Goal: Task Accomplishment & Management: Complete application form

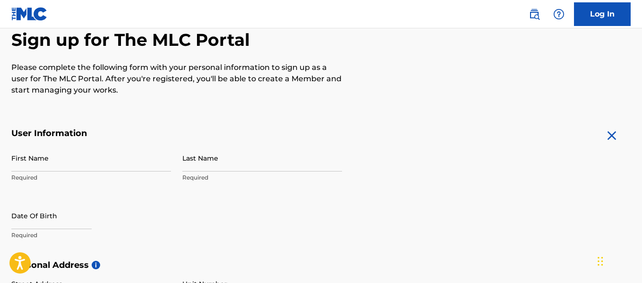
scroll to position [95, 0]
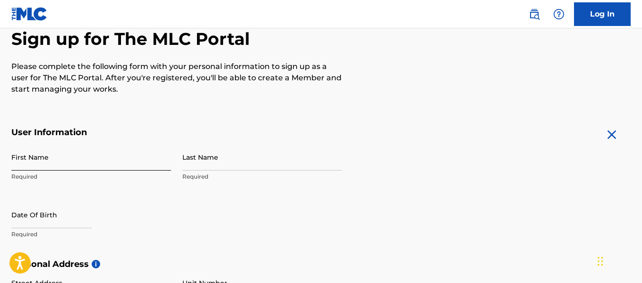
click at [73, 160] on input "First Name" at bounding box center [91, 157] width 160 height 27
type input "[PERSON_NAME]"
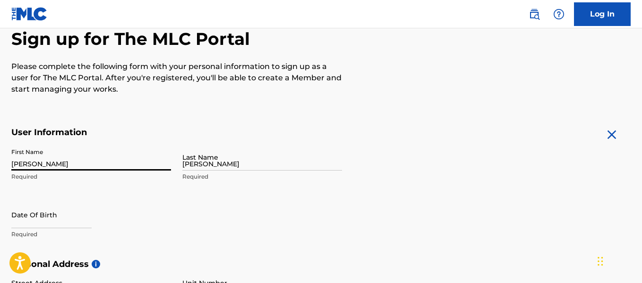
type input "[STREET_ADDRESS]"
type input "Merrillville"
type input "[GEOGRAPHIC_DATA]"
type input "IN"
type input "46410"
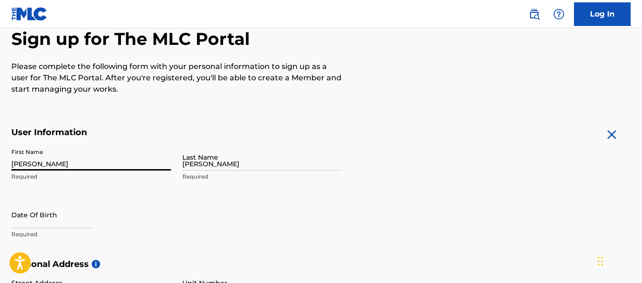
type input "224"
type input "2347301"
type input "zbridier@gmail.com"
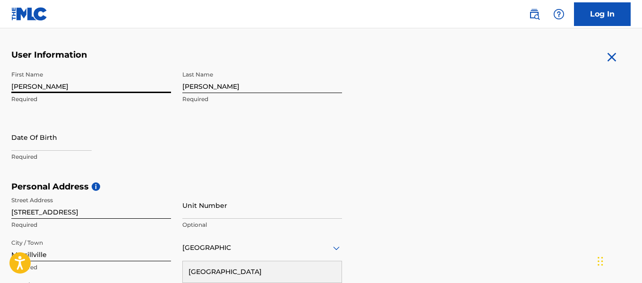
scroll to position [219, 0]
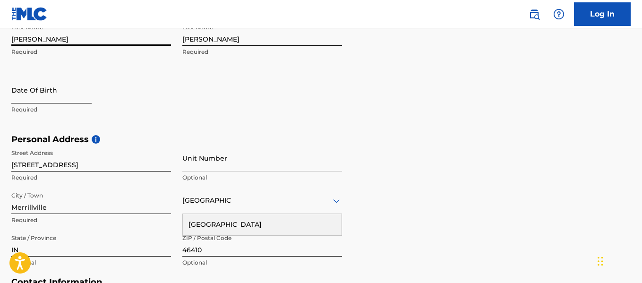
click at [64, 89] on input "text" at bounding box center [51, 90] width 80 height 27
select select "8"
select select "2025"
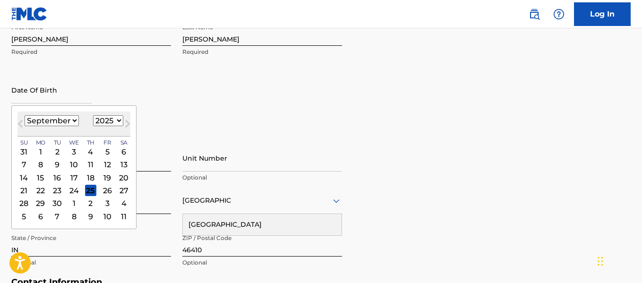
click at [61, 121] on select "January February March April May June July August September October November De…" at bounding box center [52, 120] width 54 height 11
select select "5"
click at [25, 115] on select "January February March April May June July August September October November De…" at bounding box center [52, 120] width 54 height 11
click at [98, 119] on select "1899 1900 1901 1902 1903 1904 1905 1906 1907 1908 1909 1910 1911 1912 1913 1914…" at bounding box center [108, 120] width 30 height 11
select select "1992"
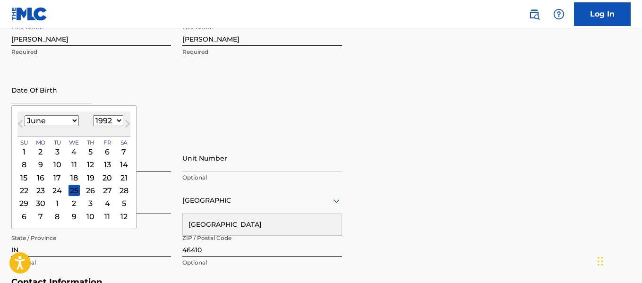
click at [93, 115] on select "1899 1900 1901 1902 1903 1904 1905 1906 1907 1908 1909 1910 1911 1912 1913 1914…" at bounding box center [108, 120] width 30 height 11
click at [178, 70] on div "First Name Zach Required Last Name Bridier Required Date Of Birth June 1992 Pre…" at bounding box center [176, 76] width 331 height 115
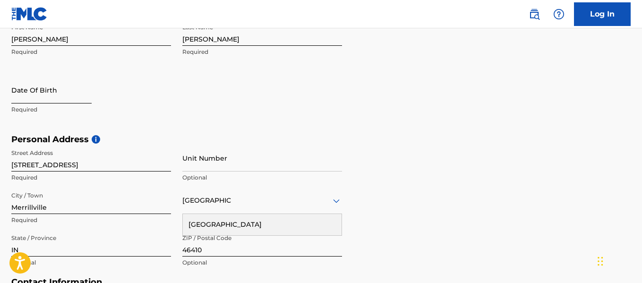
click at [62, 95] on input "text" at bounding box center [51, 90] width 80 height 27
select select "8"
select select "2025"
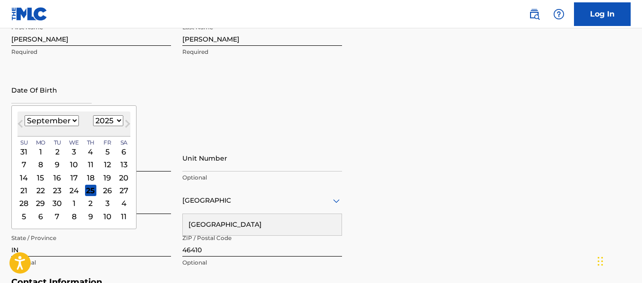
click at [63, 121] on select "January February March April May June July August September October November De…" at bounding box center [52, 120] width 54 height 11
select select "5"
click at [25, 115] on select "January February March April May June July August September October November De…" at bounding box center [52, 120] width 54 height 11
click at [114, 119] on select "1899 1900 1901 1902 1903 1904 1905 1906 1907 1908 1909 1910 1911 1912 1913 1914…" at bounding box center [108, 120] width 30 height 11
select select "1992"
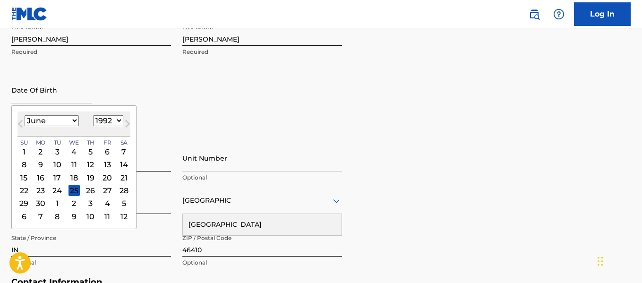
click at [93, 115] on select "1899 1900 1901 1902 1903 1904 1905 1906 1907 1908 1909 1910 1911 1912 1913 1914…" at bounding box center [108, 120] width 30 height 11
click at [39, 203] on div "29" at bounding box center [40, 203] width 11 height 11
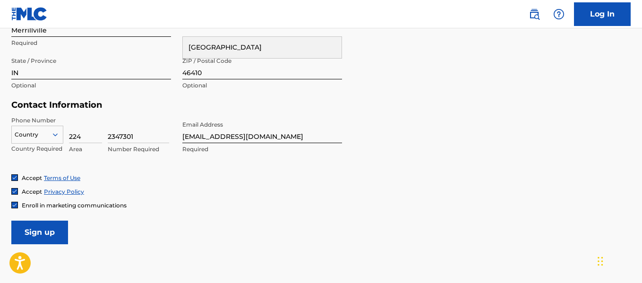
scroll to position [408, 0]
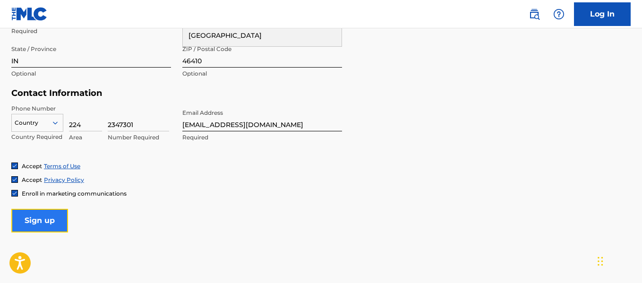
click at [32, 225] on input "Sign up" at bounding box center [39, 221] width 57 height 24
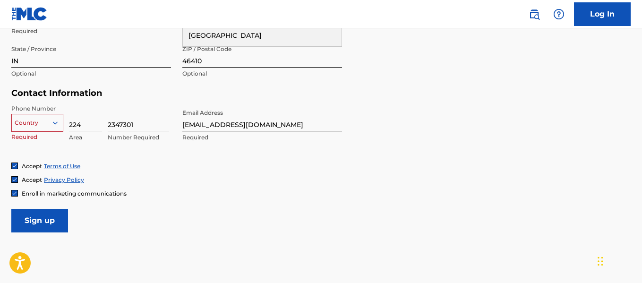
click at [35, 120] on div at bounding box center [37, 123] width 51 height 10
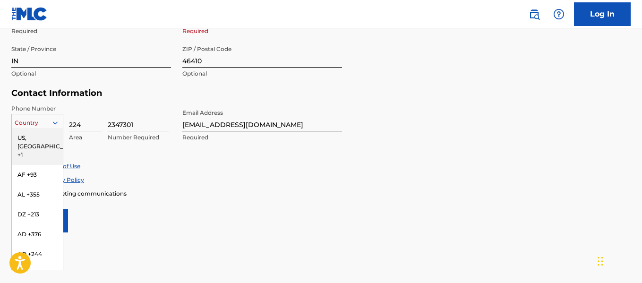
click at [35, 137] on div "US, [GEOGRAPHIC_DATA] +1" at bounding box center [37, 146] width 51 height 37
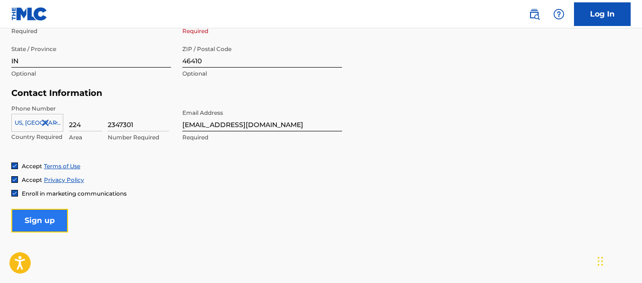
click at [49, 225] on input "Sign up" at bounding box center [39, 221] width 57 height 24
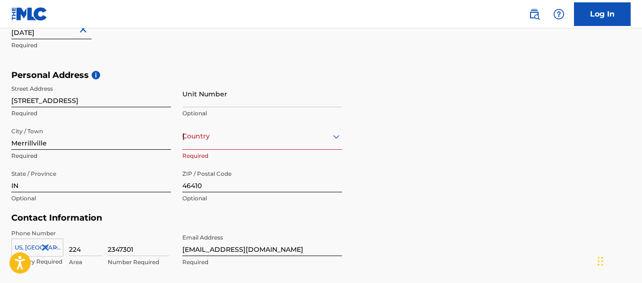
scroll to position [456, 0]
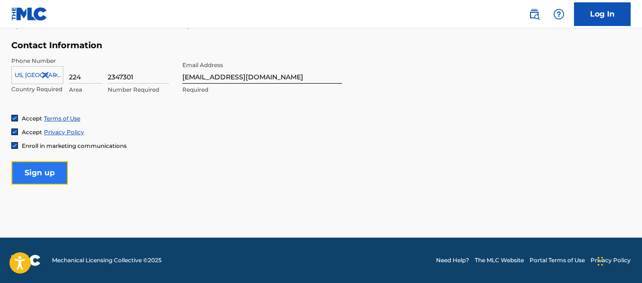
click at [40, 173] on input "Sign up" at bounding box center [39, 173] width 57 height 24
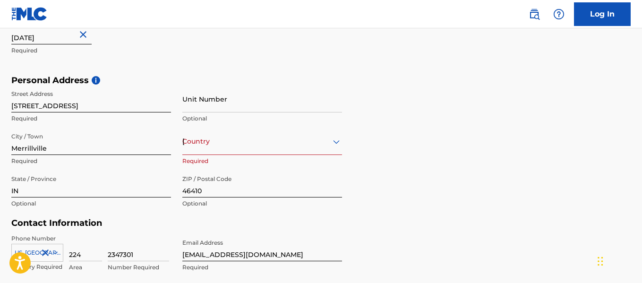
click at [208, 147] on div "option , selected. Select is focused ,type to refine list, press Down to open t…" at bounding box center [262, 141] width 160 height 27
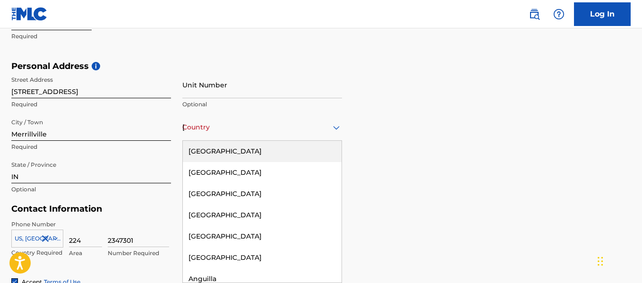
click at [208, 155] on div "[GEOGRAPHIC_DATA]" at bounding box center [262, 151] width 159 height 21
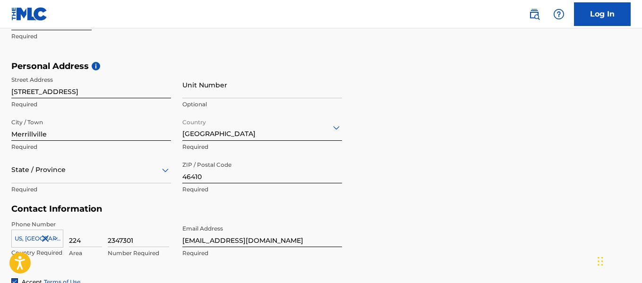
click at [405, 159] on div "Personal Address i Street Address 9021 Noble St Required Unit Number Optional C…" at bounding box center [321, 132] width 620 height 143
click at [122, 176] on div "State / Province" at bounding box center [91, 169] width 160 height 27
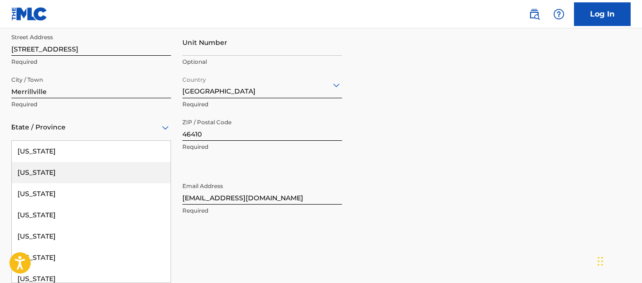
type input "in"
click at [95, 177] on div "[US_STATE]" at bounding box center [91, 172] width 159 height 21
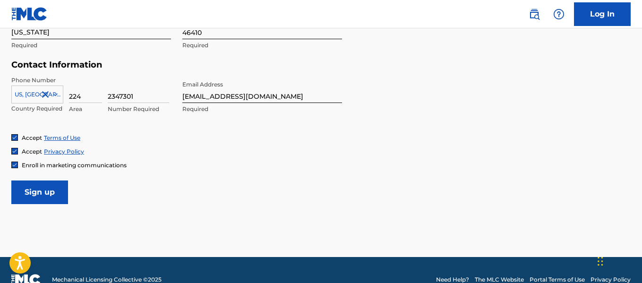
scroll to position [456, 0]
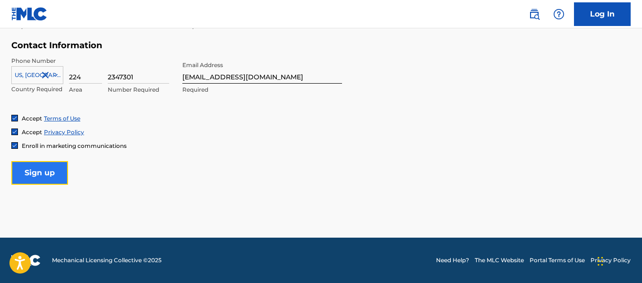
click at [37, 175] on input "Sign up" at bounding box center [39, 173] width 57 height 24
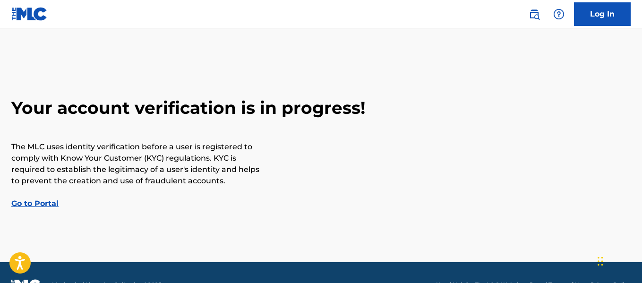
click at [37, 199] on link "Go to Portal" at bounding box center [34, 203] width 47 height 9
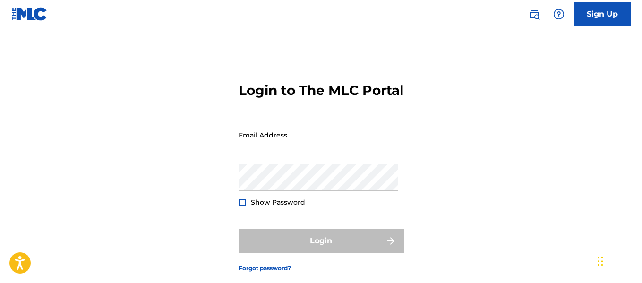
click at [292, 148] on input "Email Address" at bounding box center [319, 134] width 160 height 27
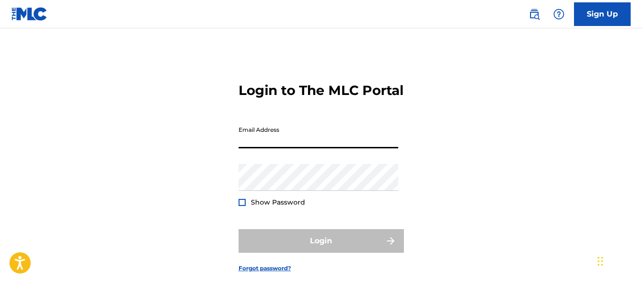
click at [184, 52] on main "Login to The MLC Portal Email Address Password Show Password Login Forgot passw…" at bounding box center [321, 158] width 642 height 260
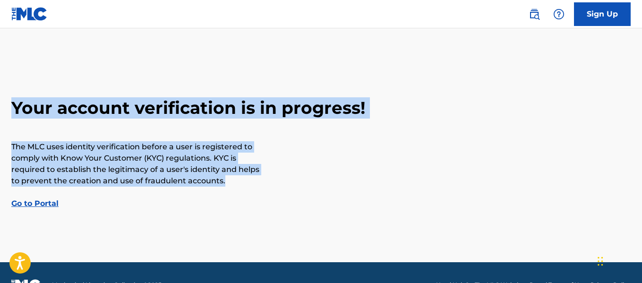
drag, startPoint x: 234, startPoint y: 182, endPoint x: 8, endPoint y: 108, distance: 237.2
click at [8, 108] on div "Your account verification is in progress! The MLC uses identity verification be…" at bounding box center [321, 153] width 642 height 112
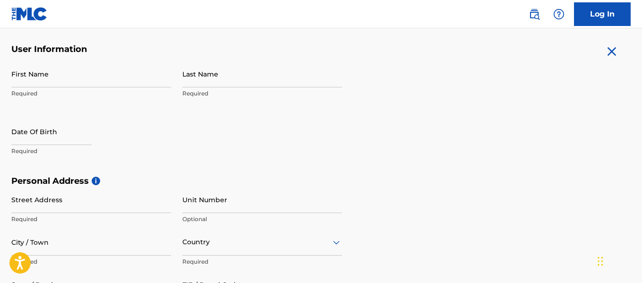
scroll to position [47, 0]
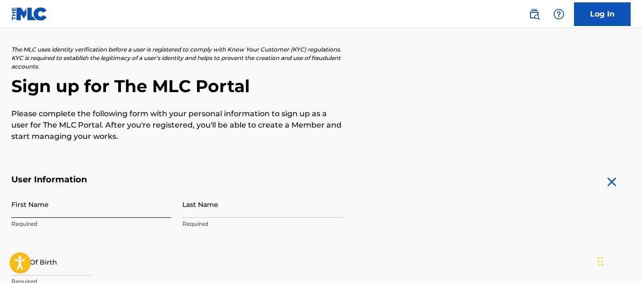
click at [42, 206] on input "First Name" at bounding box center [91, 204] width 160 height 27
type input "[PERSON_NAME]"
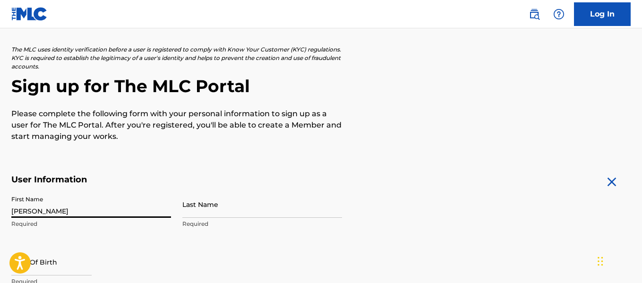
type input "[PERSON_NAME]"
type input "[STREET_ADDRESS]"
type input "Merrillville"
type input "[GEOGRAPHIC_DATA]"
type input "IN"
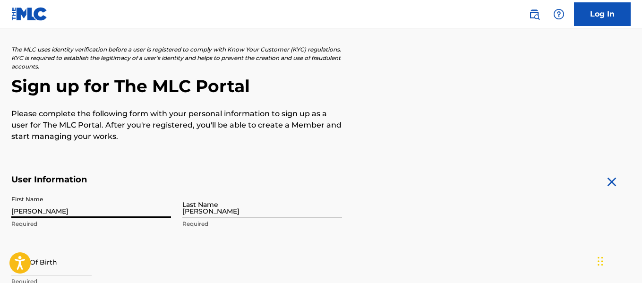
type input "46410"
type input "224"
type input "2347301"
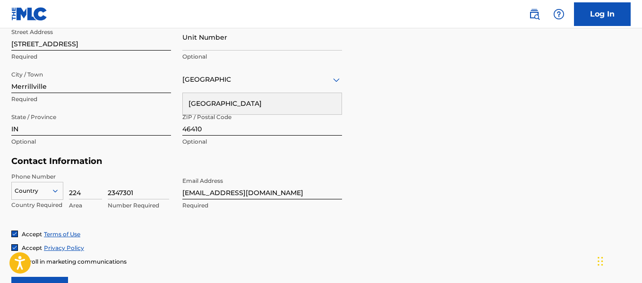
scroll to position [361, 0]
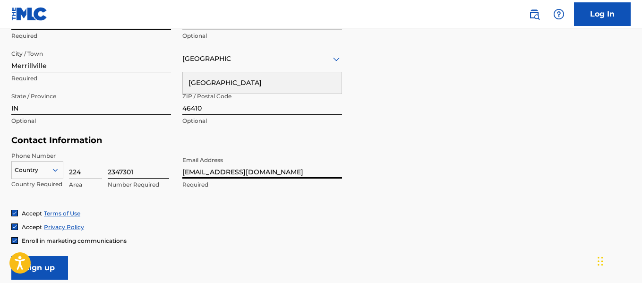
drag, startPoint x: 208, startPoint y: 172, endPoint x: 159, endPoint y: 170, distance: 49.2
click at [159, 170] on div "Phone Number Country Country Required 224 Area 2347301 Number Required Email Ad…" at bounding box center [176, 181] width 331 height 58
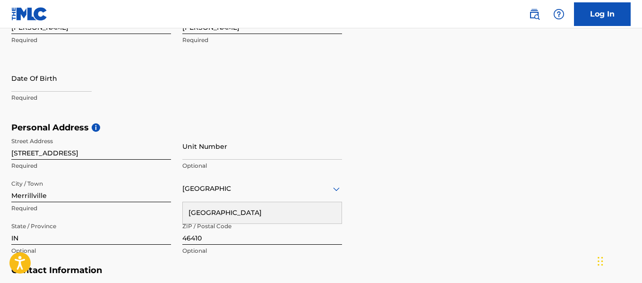
scroll to position [267, 0]
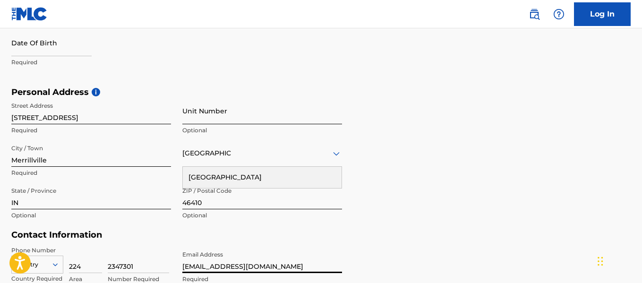
type input "[EMAIL_ADDRESS][DOMAIN_NAME]"
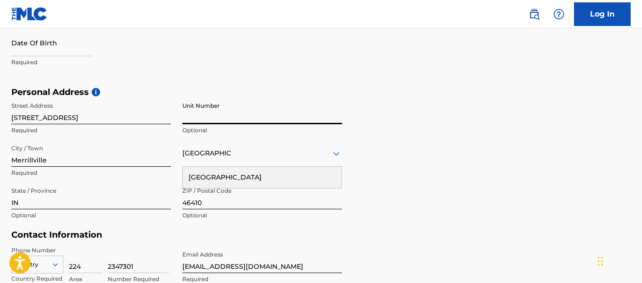
click at [211, 113] on input "Unit Number" at bounding box center [262, 110] width 160 height 27
click at [221, 182] on div "[GEOGRAPHIC_DATA]" at bounding box center [262, 177] width 159 height 21
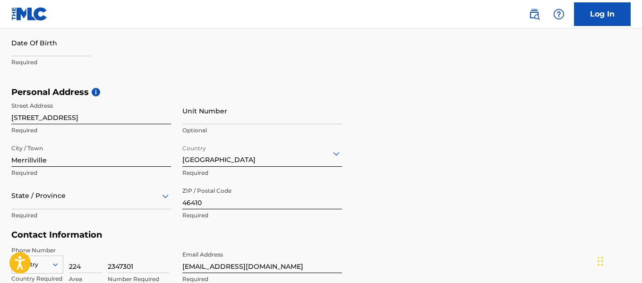
scroll to position [335, 0]
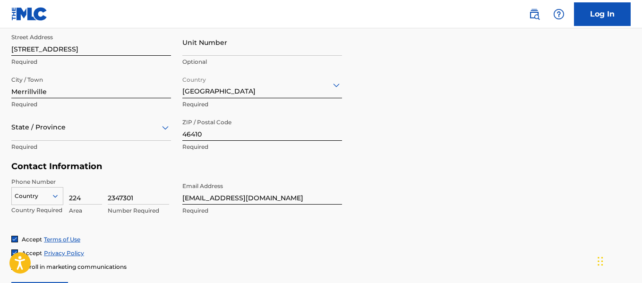
click at [112, 141] on div "State / Province" at bounding box center [91, 127] width 160 height 27
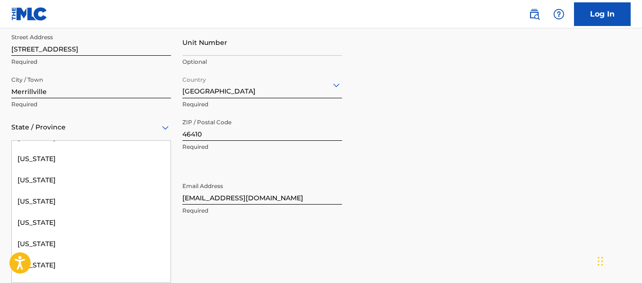
scroll to position [284, 0]
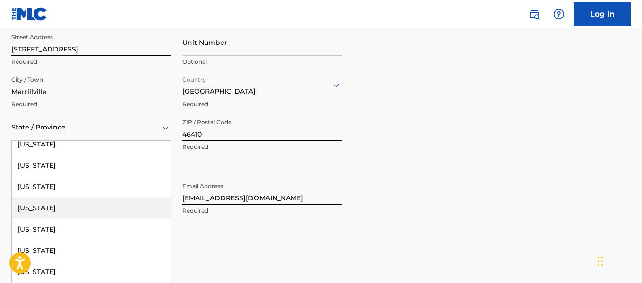
click at [78, 207] on div "[US_STATE]" at bounding box center [91, 208] width 159 height 21
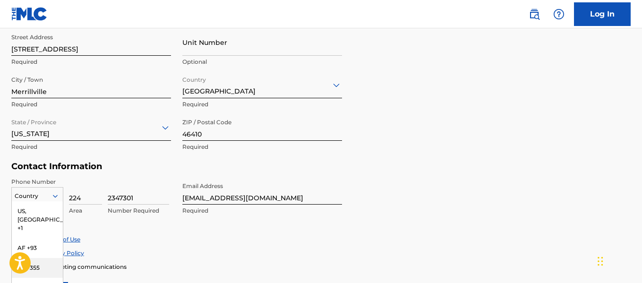
scroll to position [396, 0]
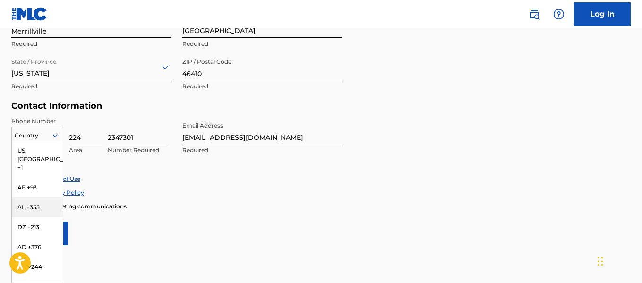
click at [35, 141] on div "216 results available. Use Up and Down to choose options, press Enter to select…" at bounding box center [37, 134] width 52 height 14
click at [34, 152] on div "US, [GEOGRAPHIC_DATA] +1" at bounding box center [37, 159] width 51 height 37
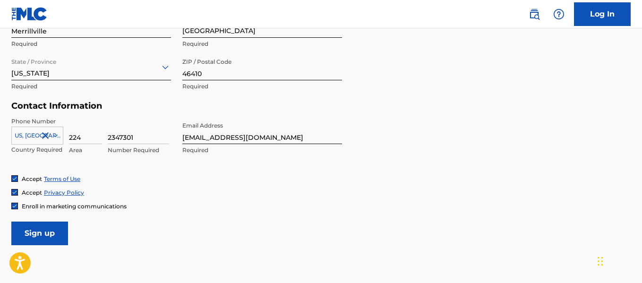
click at [179, 197] on div "Accept Terms of Use Accept Privacy Policy Enroll in marketing communications" at bounding box center [321, 192] width 620 height 35
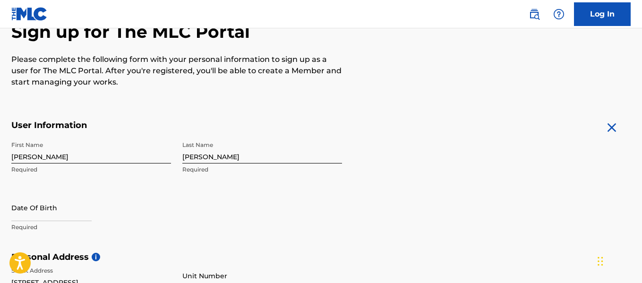
scroll to position [159, 0]
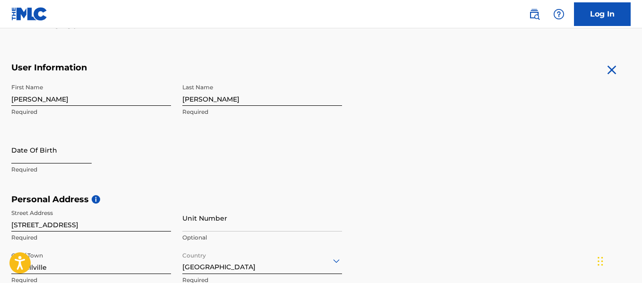
select select "8"
select select "2025"
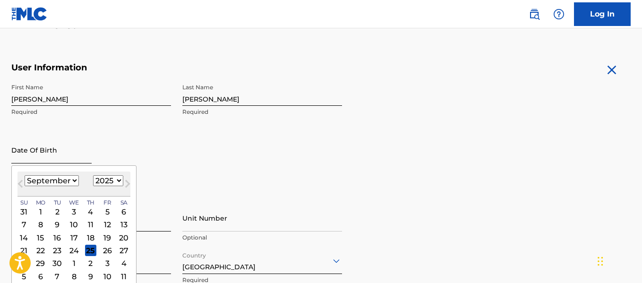
click at [63, 155] on input "text" at bounding box center [51, 150] width 80 height 27
click at [37, 182] on select "January February March April May June July August September October November De…" at bounding box center [52, 180] width 54 height 11
click at [162, 150] on div "Date Of Birth Previous Month Next Month September 2025 January February March A…" at bounding box center [91, 158] width 160 height 43
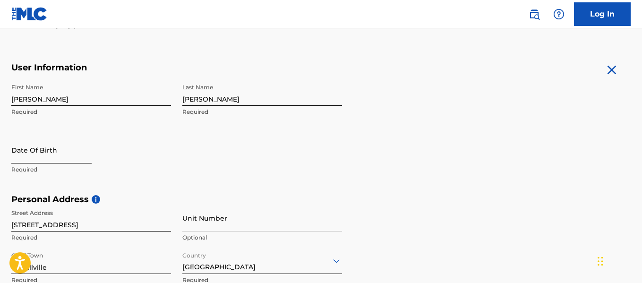
click at [69, 148] on input "text" at bounding box center [51, 150] width 80 height 27
select select "8"
select select "2025"
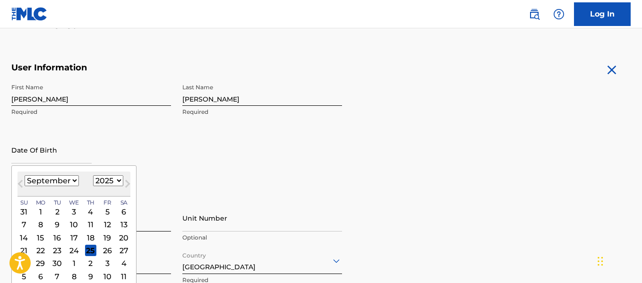
type input "[DATE]"
select select "5"
select select "1992"
click at [191, 160] on div "First Name Zach Required Last Name Bridier Required Date Of Birth June 29 1992 …" at bounding box center [176, 136] width 331 height 115
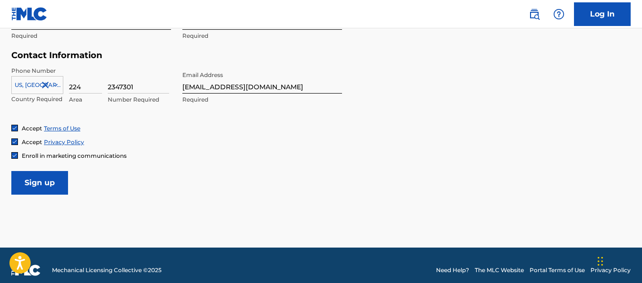
scroll to position [456, 0]
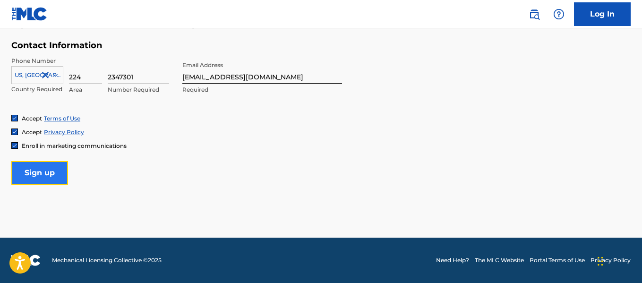
click at [48, 166] on input "Sign up" at bounding box center [39, 173] width 57 height 24
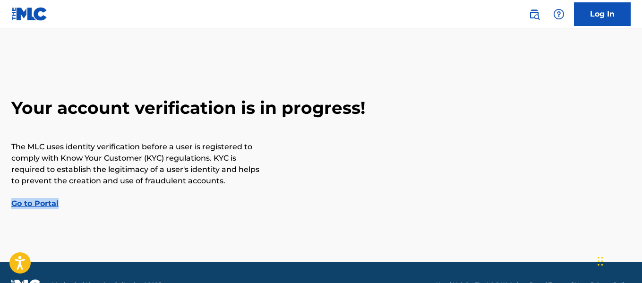
drag, startPoint x: 248, startPoint y: 184, endPoint x: 242, endPoint y: 195, distance: 13.1
click at [242, 195] on div "Your account verification is in progress! The MLC uses identity verification be…" at bounding box center [321, 153] width 642 height 112
drag, startPoint x: 444, startPoint y: 5, endPoint x: 256, endPoint y: 34, distance: 189.9
click at [256, 34] on main "Your account verification is in progress! The MLC uses identity verification be…" at bounding box center [321, 145] width 642 height 234
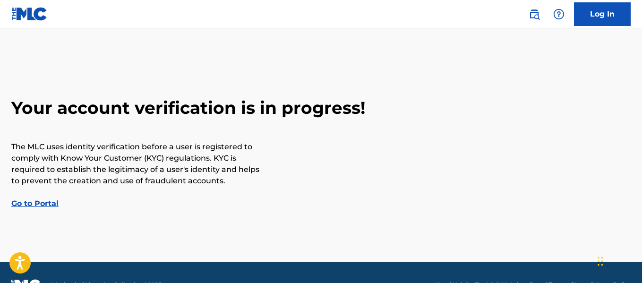
click at [26, 204] on link "Go to Portal" at bounding box center [34, 203] width 47 height 9
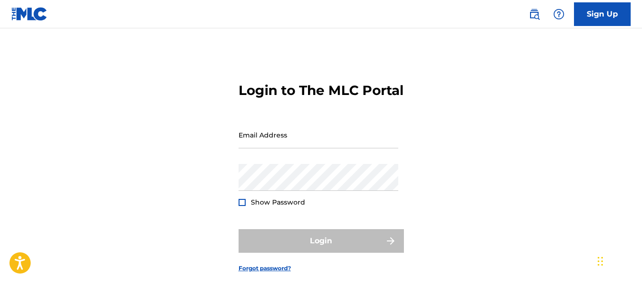
type input "[EMAIL_ADDRESS][DOMAIN_NAME]"
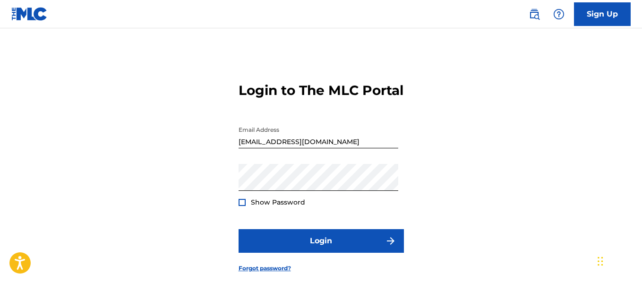
click at [267, 207] on span "Show Password" at bounding box center [278, 202] width 54 height 9
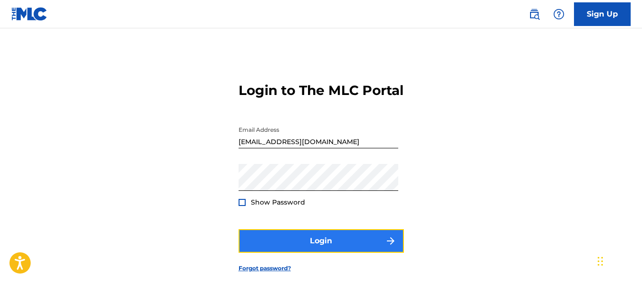
click at [285, 253] on button "Login" at bounding box center [321, 241] width 165 height 24
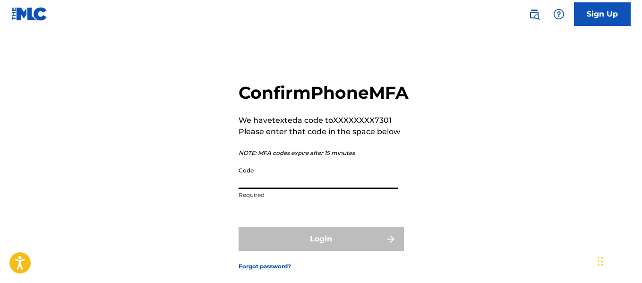
click at [320, 189] on input "Code" at bounding box center [319, 175] width 160 height 27
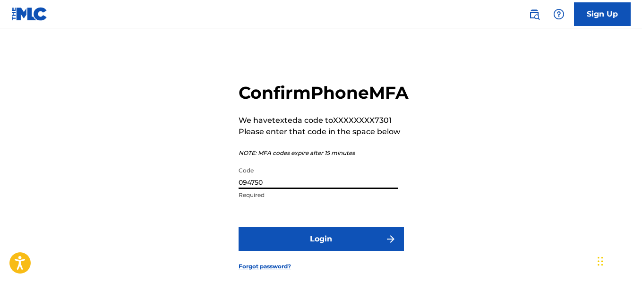
type input "094750"
click at [239, 227] on button "Login" at bounding box center [321, 239] width 165 height 24
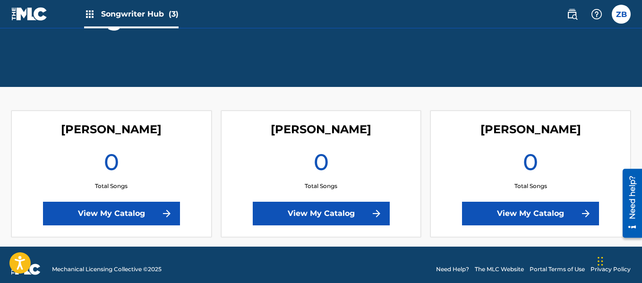
scroll to position [131, 0]
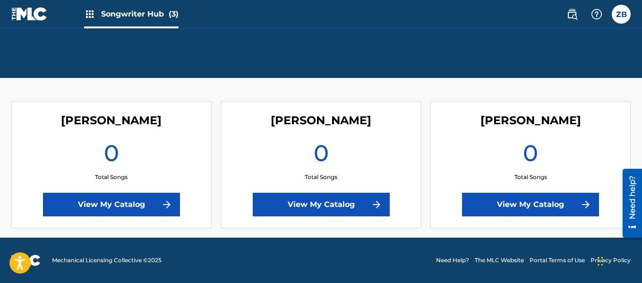
click at [319, 122] on h4 "[PERSON_NAME]" at bounding box center [321, 120] width 101 height 14
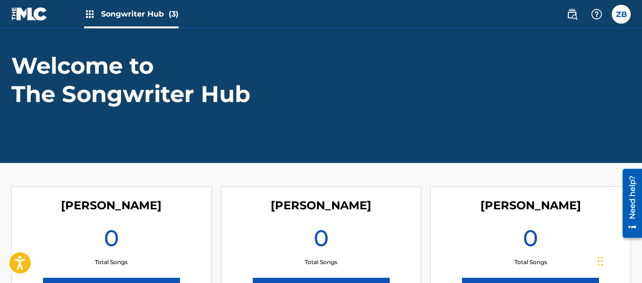
scroll to position [0, 0]
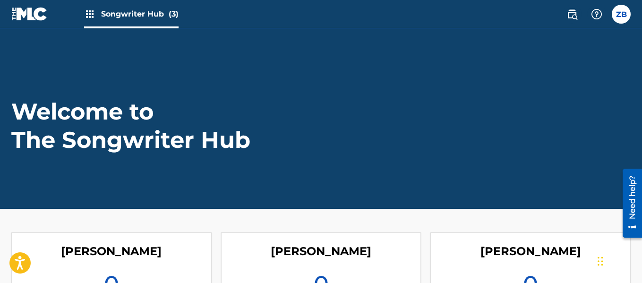
click at [89, 11] on img at bounding box center [89, 14] width 11 height 11
click at [616, 19] on label at bounding box center [621, 14] width 19 height 19
click at [622, 14] on input "ZB [PERSON_NAME] [EMAIL_ADDRESS][DOMAIN_NAME] Notification Preferences Profile …" at bounding box center [622, 14] width 0 height 0
click at [573, 15] on img at bounding box center [572, 14] width 11 height 11
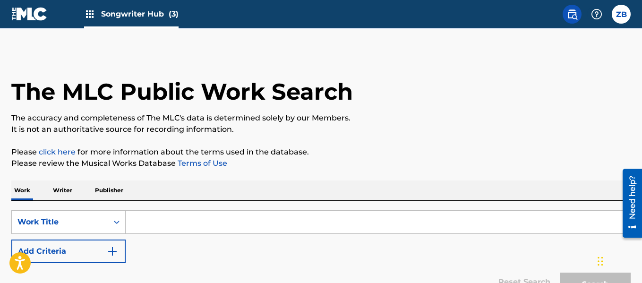
click at [122, 11] on span "Songwriter Hub (3)" at bounding box center [140, 14] width 78 height 11
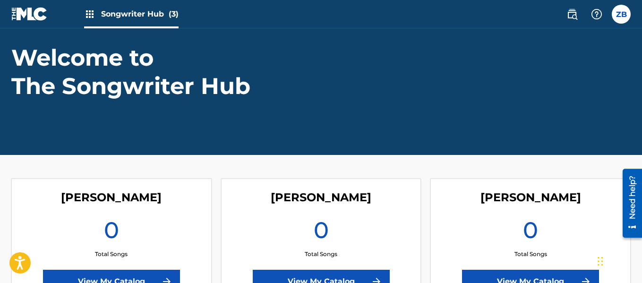
scroll to position [131, 0]
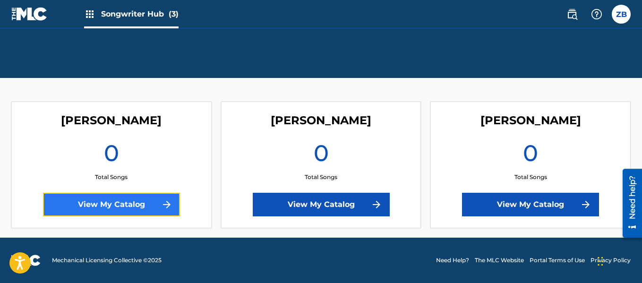
click at [138, 209] on link "View My Catalog" at bounding box center [111, 205] width 137 height 24
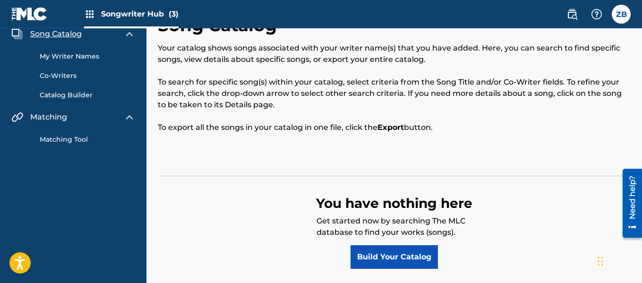
scroll to position [87, 0]
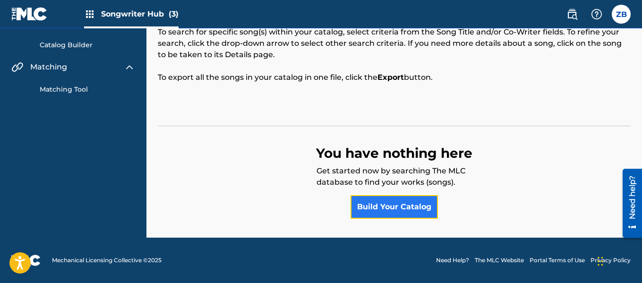
click at [398, 209] on link "Build Your Catalog" at bounding box center [394, 207] width 87 height 24
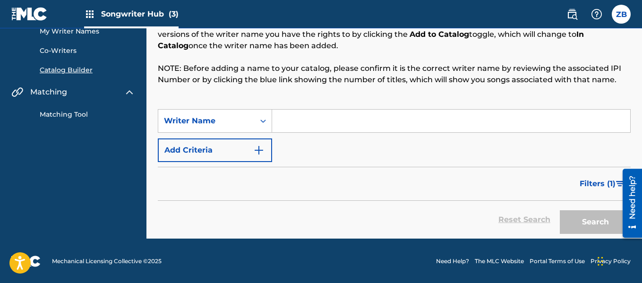
scroll to position [63, 0]
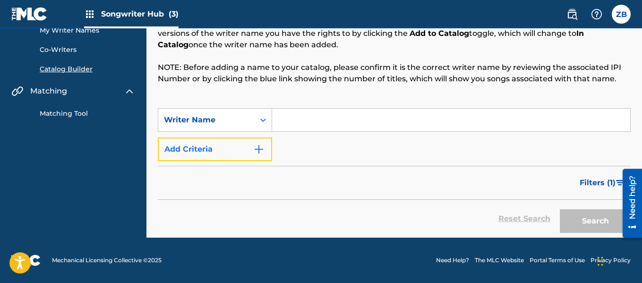
click at [220, 154] on button "Add Criteria" at bounding box center [215, 150] width 114 height 24
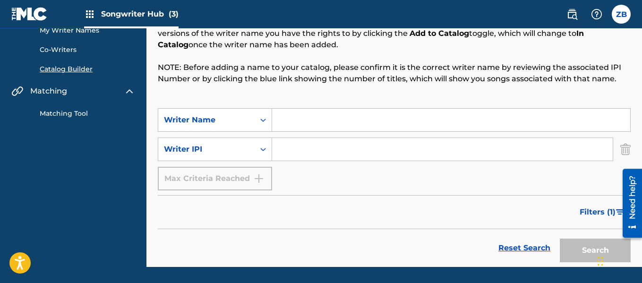
click at [218, 181] on div "Max Criteria Reached" at bounding box center [215, 179] width 114 height 24
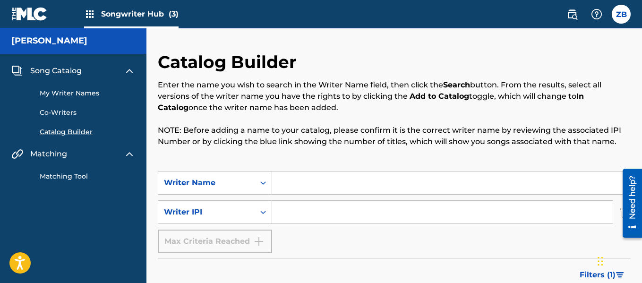
scroll to position [0, 0]
click at [65, 115] on link "Co-Writers" at bounding box center [87, 113] width 95 height 10
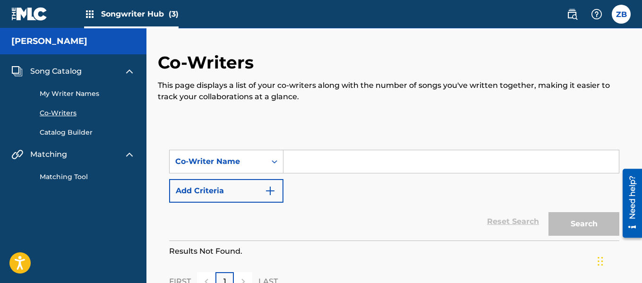
click at [63, 99] on div "My Writer Names Co-Writers Catalog Builder" at bounding box center [73, 107] width 124 height 61
click at [64, 91] on link "My Writer Names" at bounding box center [87, 94] width 95 height 10
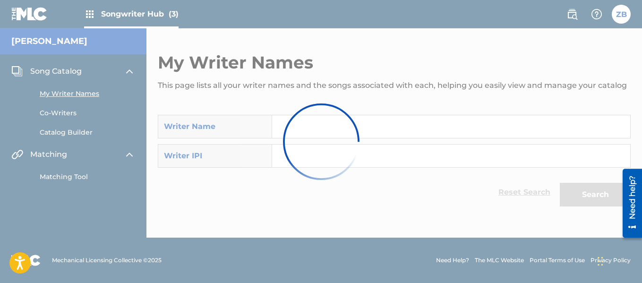
click at [63, 71] on div at bounding box center [321, 141] width 642 height 283
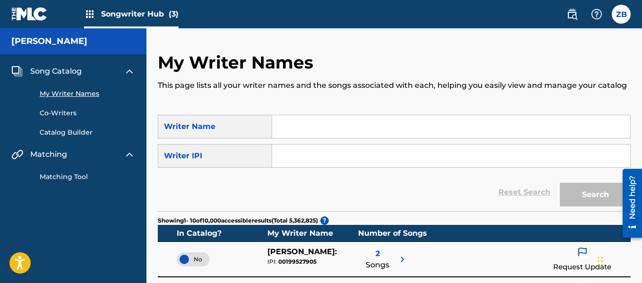
click at [63, 71] on span "Song Catalog" at bounding box center [56, 71] width 52 height 11
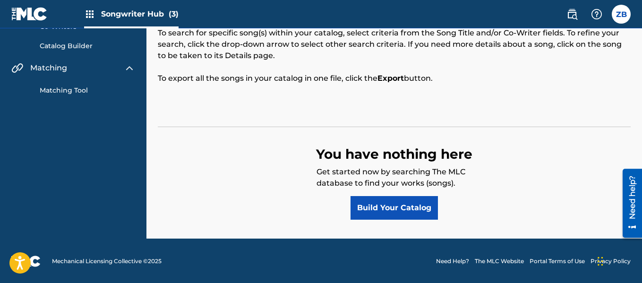
scroll to position [87, 0]
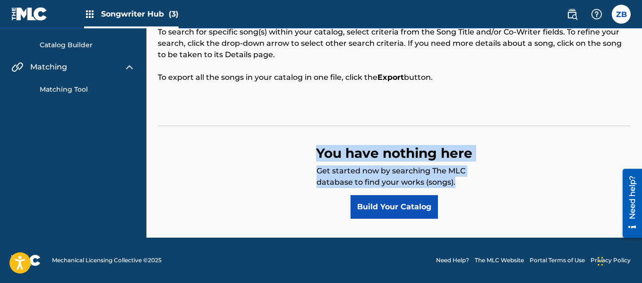
drag, startPoint x: 315, startPoint y: 152, endPoint x: 481, endPoint y: 187, distance: 169.5
click at [481, 187] on div "You have nothing here Get started now by searching The MLC database to find you…" at bounding box center [394, 172] width 473 height 93
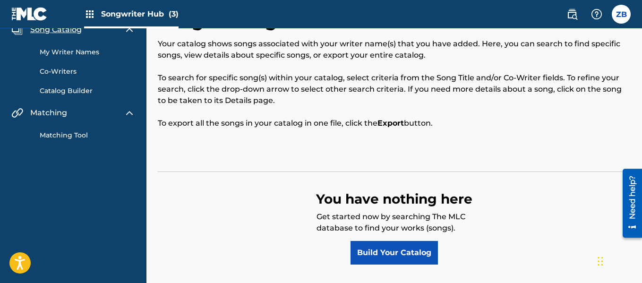
scroll to position [0, 0]
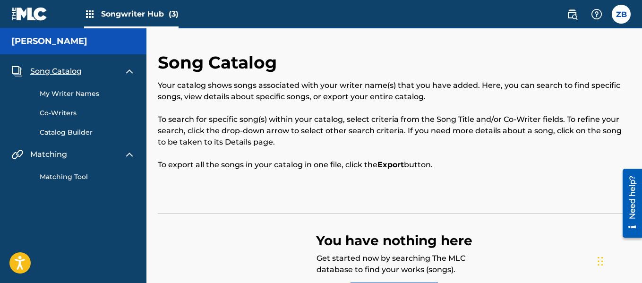
click at [56, 178] on link "Matching Tool" at bounding box center [87, 177] width 95 height 10
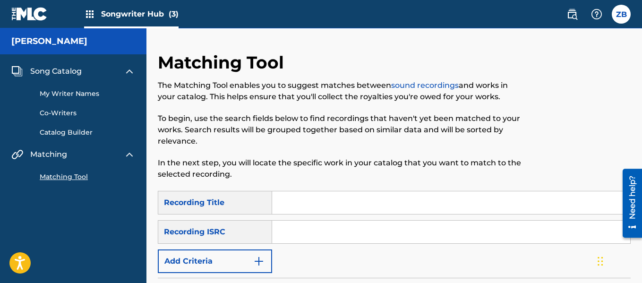
click at [53, 43] on h5 "[PERSON_NAME]" at bounding box center [49, 41] width 76 height 11
click at [115, 18] on span "Songwriter Hub (3)" at bounding box center [140, 14] width 78 height 11
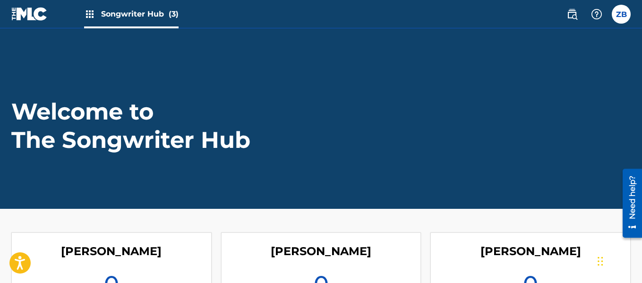
click at [20, 13] on img at bounding box center [29, 14] width 36 height 14
click at [623, 13] on label at bounding box center [621, 14] width 19 height 19
click at [622, 14] on input "ZB [PERSON_NAME] [EMAIL_ADDRESS][DOMAIN_NAME] Notification Preferences Profile …" at bounding box center [622, 14] width 0 height 0
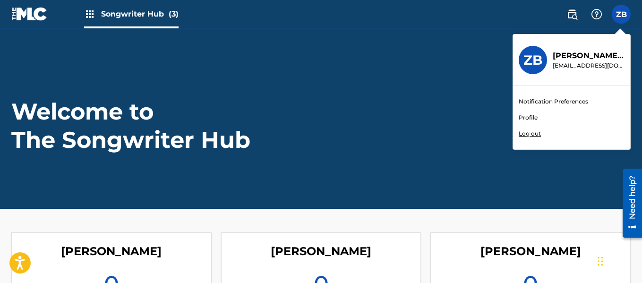
click at [535, 119] on link "Profile" at bounding box center [528, 117] width 19 height 9
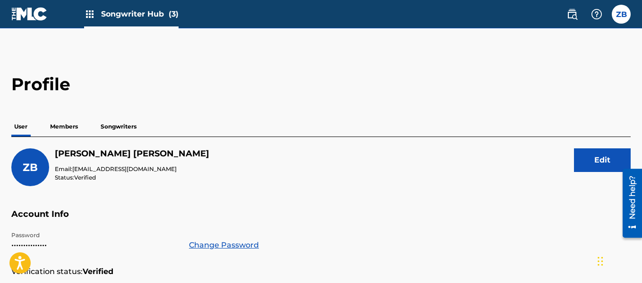
click at [121, 119] on p "Songwriters" at bounding box center [119, 127] width 42 height 20
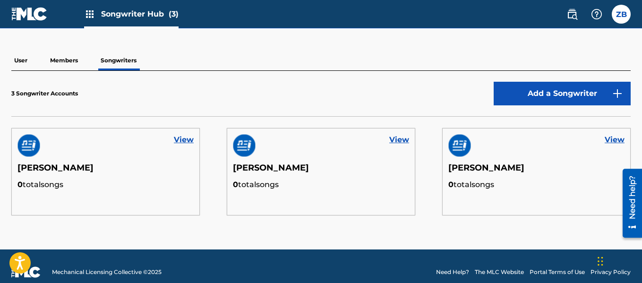
scroll to position [78, 0]
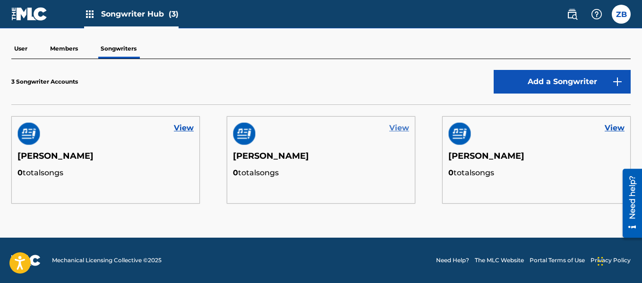
click at [398, 128] on link "View" at bounding box center [400, 127] width 20 height 11
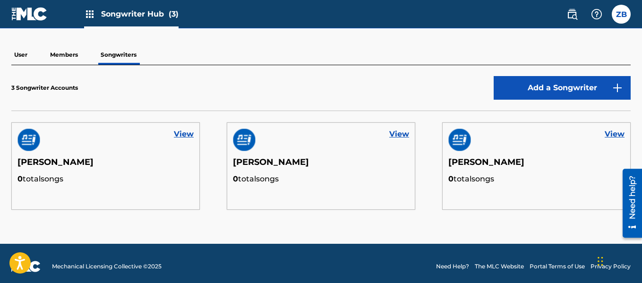
scroll to position [78, 0]
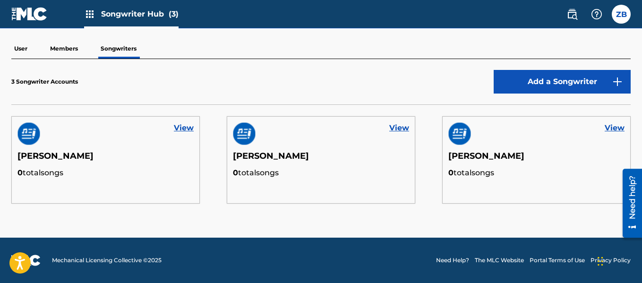
click at [124, 161] on h5 "[PERSON_NAME]" at bounding box center [105, 159] width 176 height 17
drag, startPoint x: 492, startPoint y: 140, endPoint x: 479, endPoint y: 174, distance: 36.3
click at [480, 174] on div "View Zach Bridier 0 total songs" at bounding box center [536, 159] width 189 height 87
click at [477, 173] on p "0 total songs" at bounding box center [537, 172] width 176 height 11
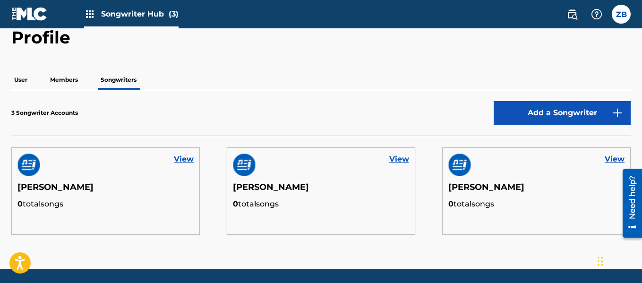
scroll to position [31, 0]
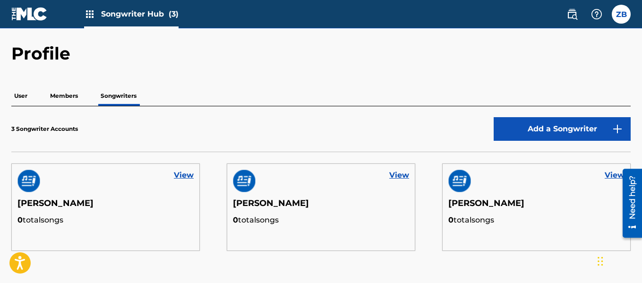
click at [34, 181] on img at bounding box center [28, 181] width 23 height 23
click at [66, 103] on p "Members" at bounding box center [64, 96] width 34 height 20
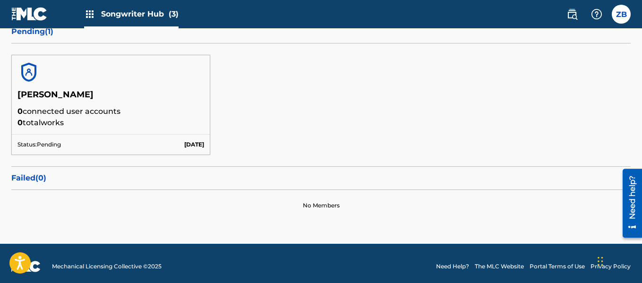
scroll to position [122, 0]
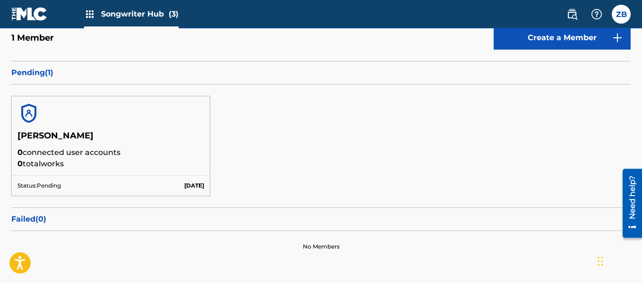
click at [36, 65] on div "Pending ( 1 )" at bounding box center [321, 73] width 620 height 24
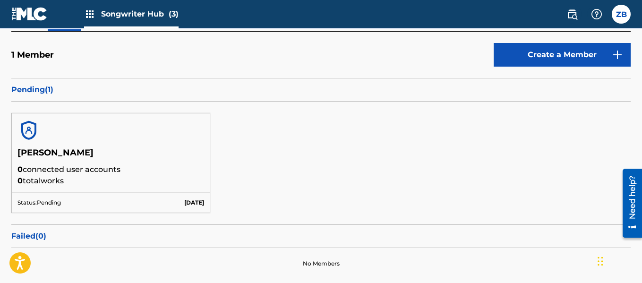
scroll to position [75, 0]
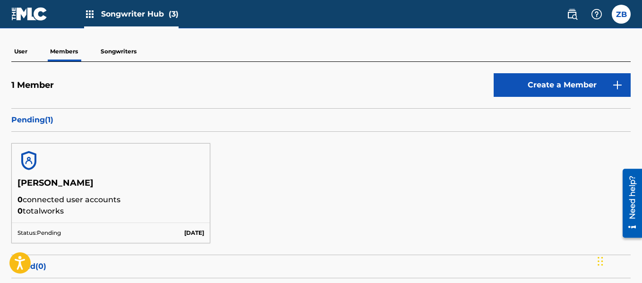
click at [47, 119] on p "Pending ( 1 )" at bounding box center [321, 119] width 620 height 11
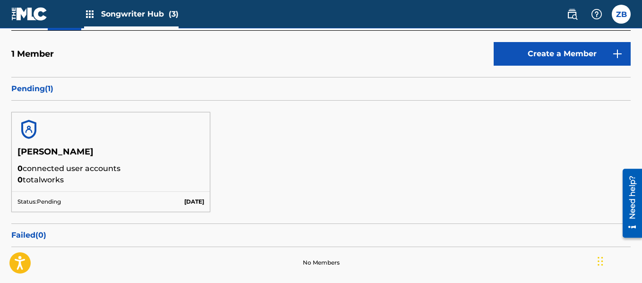
scroll to position [122, 0]
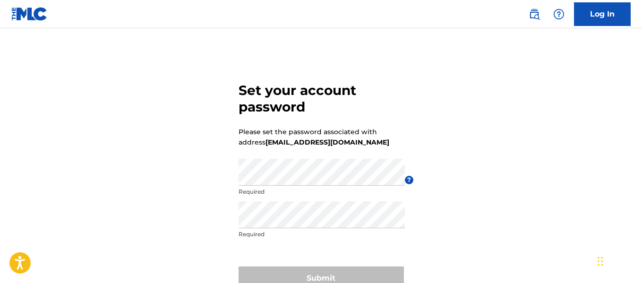
click at [239, 159] on div at bounding box center [239, 159] width 0 height 0
click at [218, 209] on div "Set your account password Please set the password associated with address [EMAI…" at bounding box center [321, 184] width 642 height 265
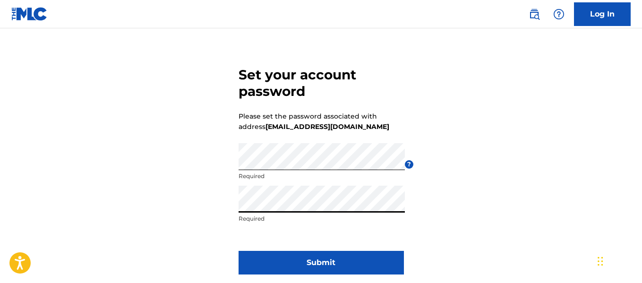
click at [150, 199] on div "Set your account password Please set the password associated with address [EMAI…" at bounding box center [321, 168] width 642 height 265
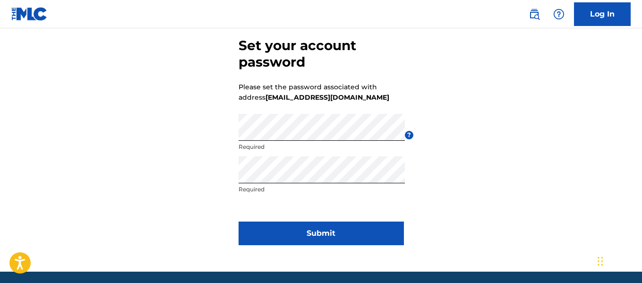
scroll to position [79, 0]
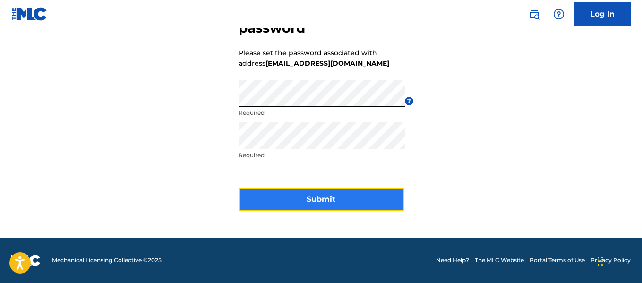
click at [328, 203] on button "Submit" at bounding box center [321, 200] width 165 height 24
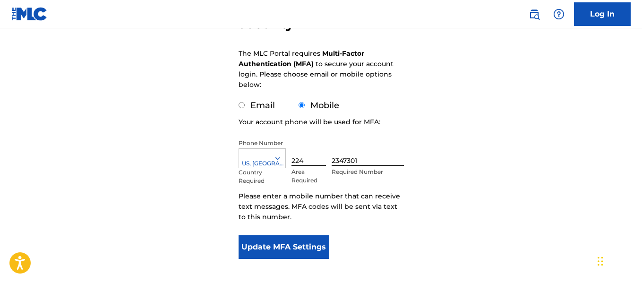
scroll to position [124, 0]
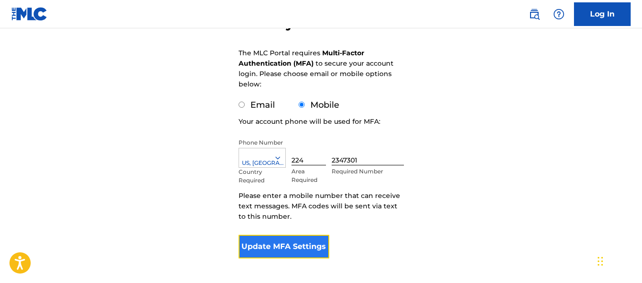
click at [301, 246] on button "Update MFA Settings" at bounding box center [284, 247] width 91 height 24
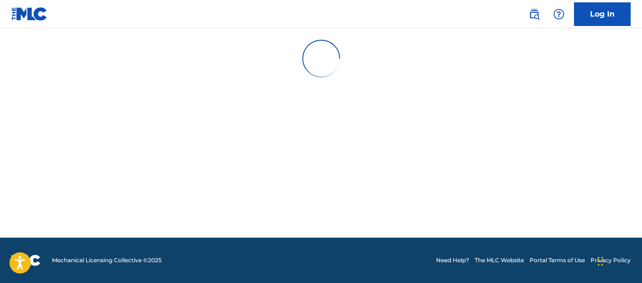
scroll to position [0, 0]
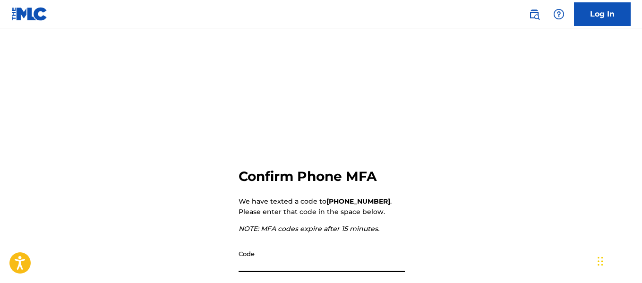
click at [297, 255] on input "Code" at bounding box center [322, 258] width 166 height 27
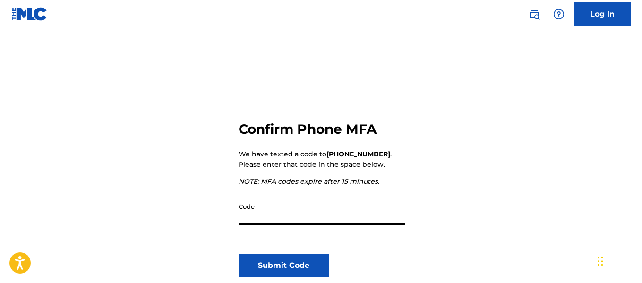
scroll to position [95, 0]
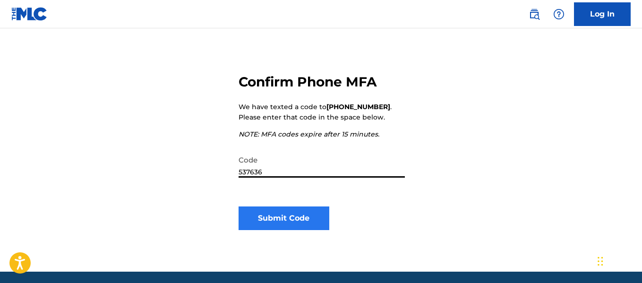
type input "537636"
click at [302, 225] on button "Submit Code" at bounding box center [284, 219] width 91 height 24
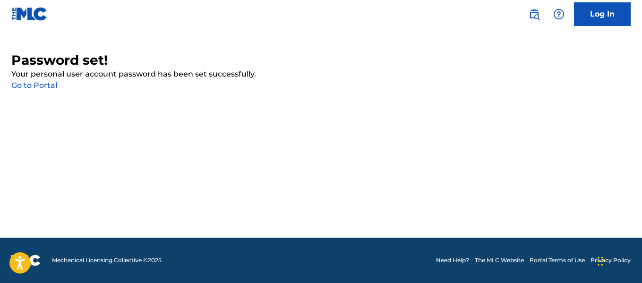
click at [36, 89] on link "Go to Portal" at bounding box center [34, 85] width 46 height 9
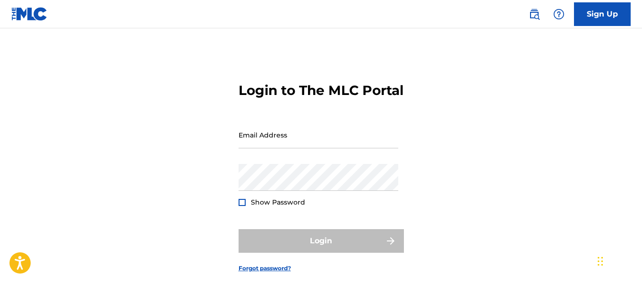
type input "[EMAIL_ADDRESS][DOMAIN_NAME]"
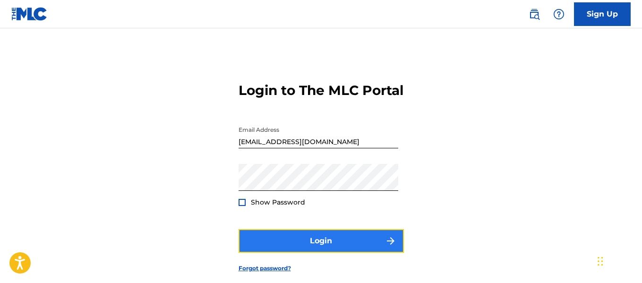
click at [311, 253] on button "Login" at bounding box center [321, 241] width 165 height 24
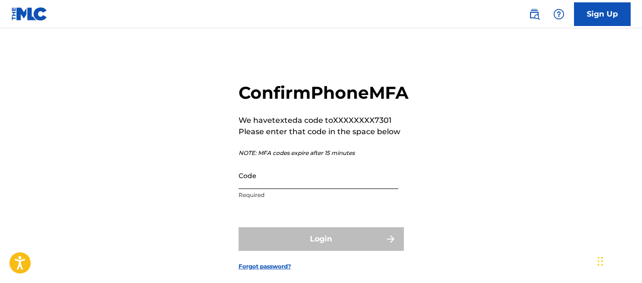
click at [283, 189] on input "Code" at bounding box center [319, 175] width 160 height 27
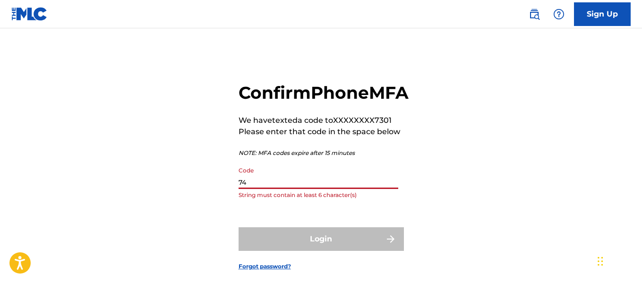
type input "7"
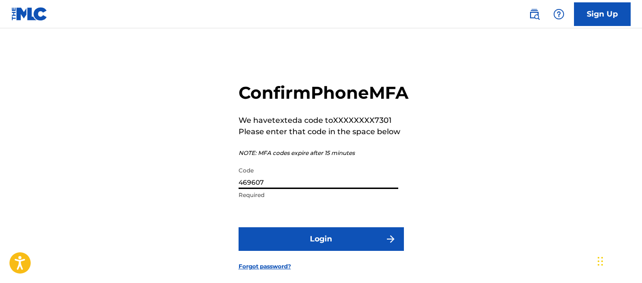
type input "469607"
click at [239, 227] on button "Login" at bounding box center [321, 239] width 165 height 24
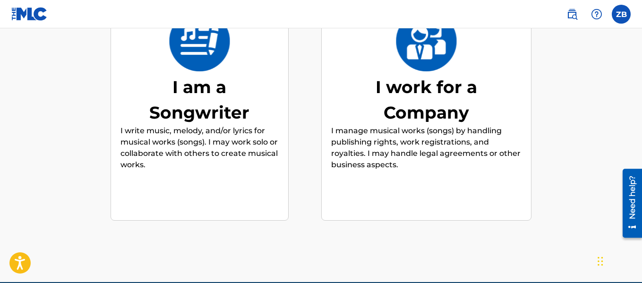
click at [211, 160] on p "I write music, melody, and/or lyrics for musical works (songs). I may work solo…" at bounding box center [200, 147] width 158 height 45
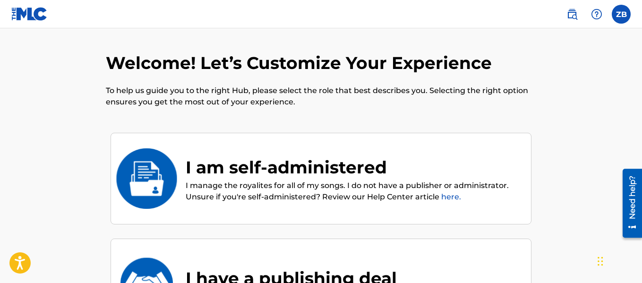
click at [206, 159] on div "I am self-administered" at bounding box center [354, 168] width 336 height 26
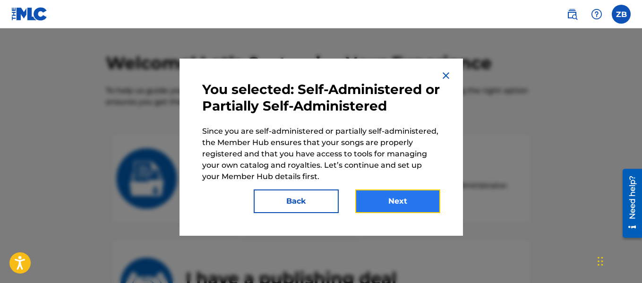
click at [378, 198] on button "Next" at bounding box center [397, 202] width 85 height 24
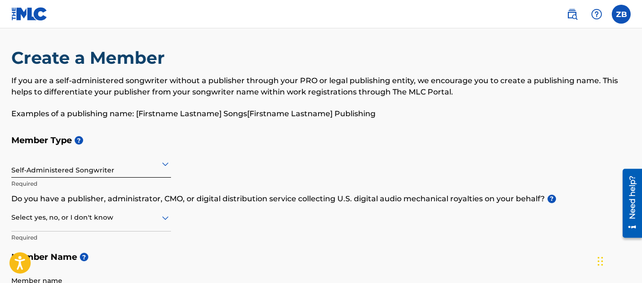
click at [92, 169] on div at bounding box center [91, 164] width 160 height 12
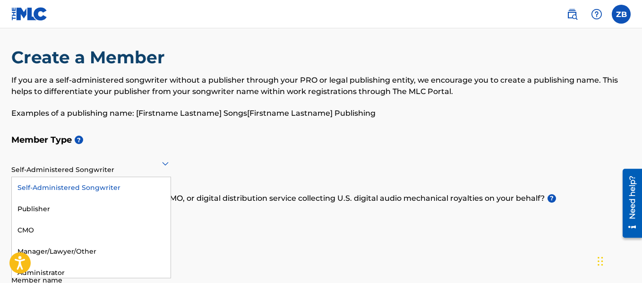
scroll to position [6, 0]
click at [246, 142] on h5 "Member Type ?" at bounding box center [321, 139] width 620 height 20
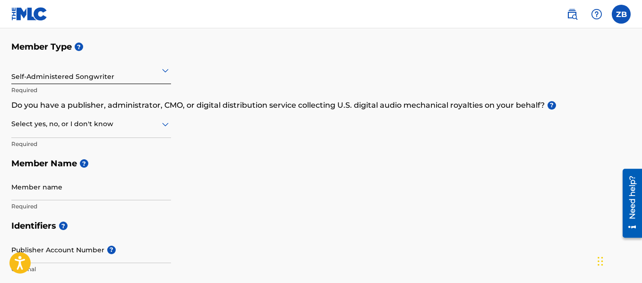
scroll to position [101, 0]
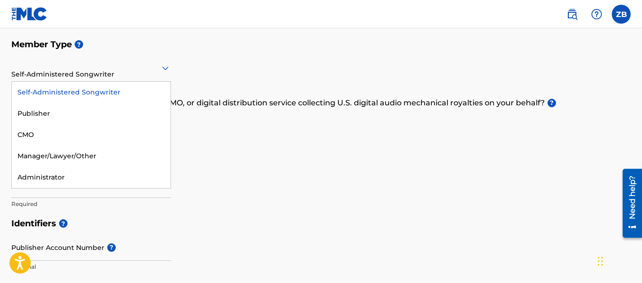
click at [111, 74] on div "Self-Administered Songwriter" at bounding box center [91, 67] width 160 height 23
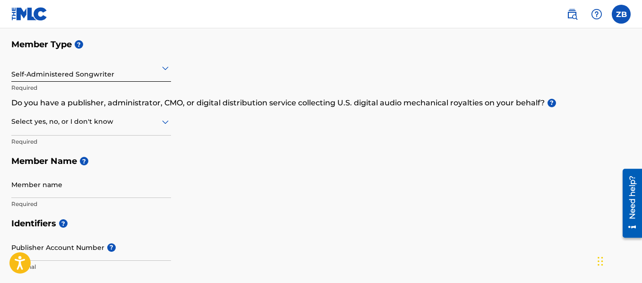
click at [226, 50] on h5 "Member Type ?" at bounding box center [321, 45] width 620 height 20
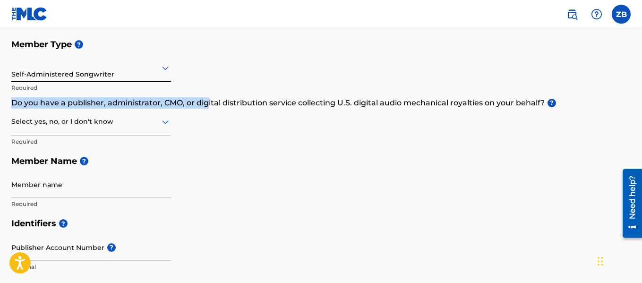
drag, startPoint x: 7, startPoint y: 100, endPoint x: 208, endPoint y: 98, distance: 201.4
click at [208, 98] on p "Do you have a publisher, administrator, CMO, or digital distribution service co…" at bounding box center [321, 102] width 620 height 11
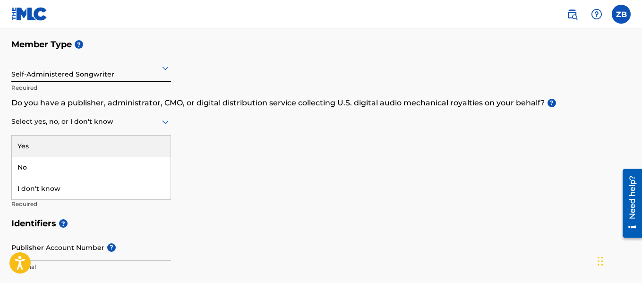
click at [127, 128] on div "Select yes, no, or I don't know" at bounding box center [91, 122] width 160 height 27
click at [118, 142] on div "Yes" at bounding box center [91, 146] width 159 height 21
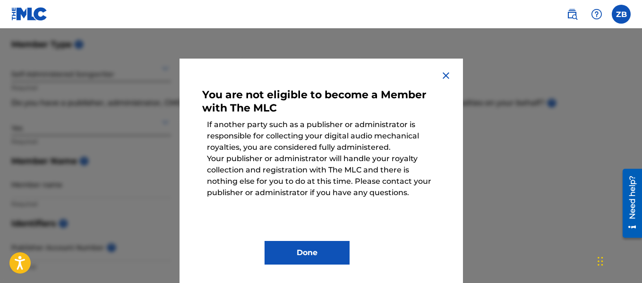
click at [442, 75] on img at bounding box center [446, 75] width 11 height 11
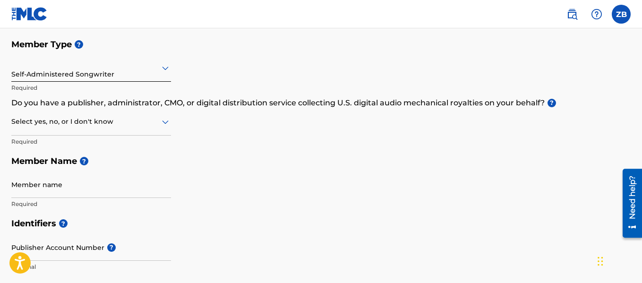
click at [109, 118] on div at bounding box center [91, 122] width 160 height 12
click at [76, 160] on div "No" at bounding box center [91, 167] width 159 height 21
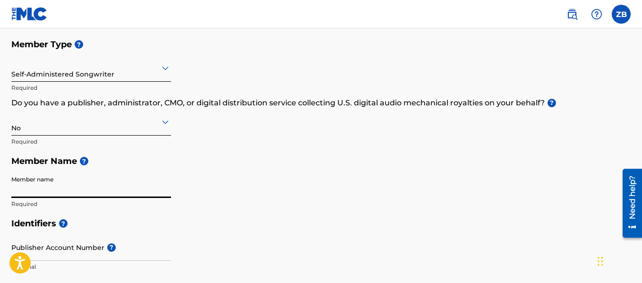
click at [31, 186] on input "Member name" at bounding box center [91, 184] width 160 height 27
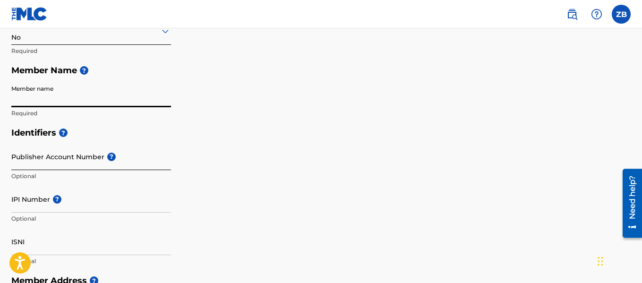
scroll to position [195, 0]
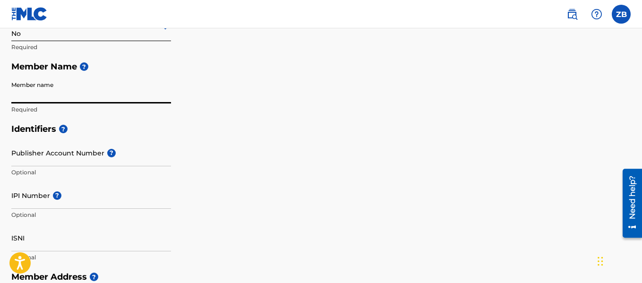
click at [55, 96] on input "Member name" at bounding box center [91, 90] width 160 height 27
type input "[PERSON_NAME]"
type input "[STREET_ADDRESS]"
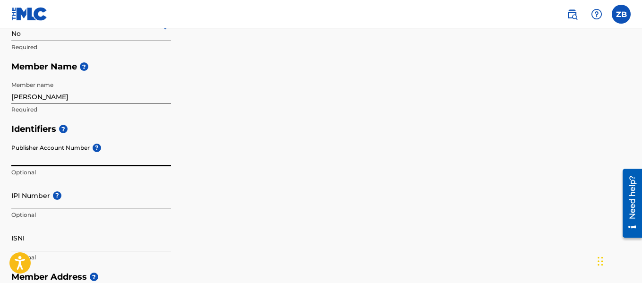
click at [82, 156] on input "Publisher Account Number ?" at bounding box center [91, 152] width 160 height 27
click at [42, 144] on input "Publisher Account Number ?" at bounding box center [91, 152] width 160 height 27
click at [177, 136] on h5 "Identifiers ?" at bounding box center [321, 129] width 620 height 20
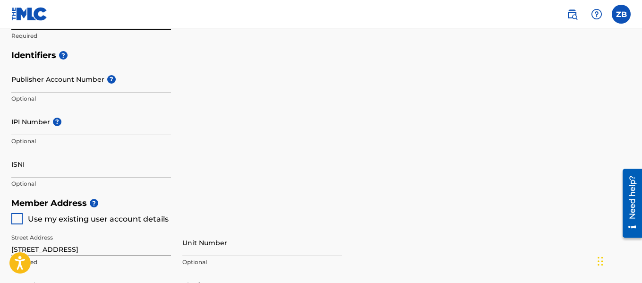
scroll to position [290, 0]
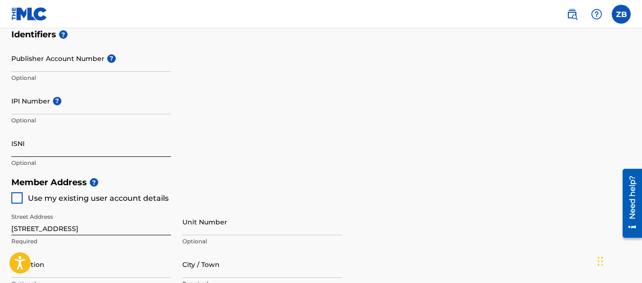
click at [51, 143] on input "ISNI" at bounding box center [91, 143] width 160 height 27
click at [267, 159] on div "Identifiers ? Publisher Account Number ? Optional IPI Number ? Optional ISNI Op…" at bounding box center [321, 99] width 620 height 148
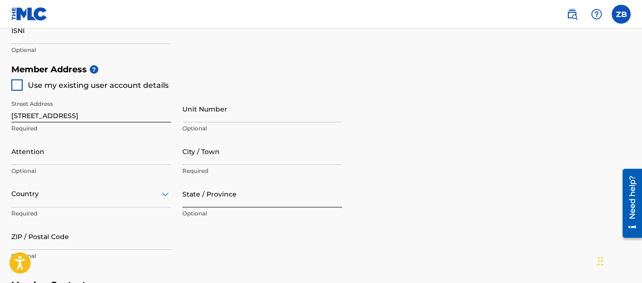
scroll to position [432, 0]
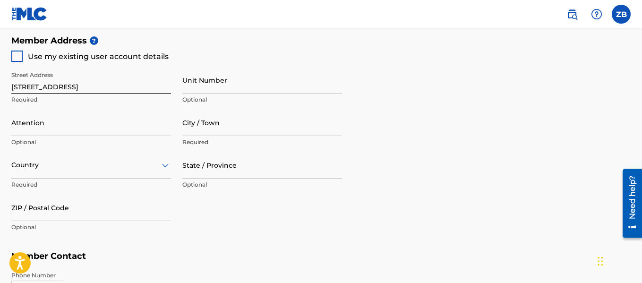
click at [85, 56] on span "Use my existing user account details" at bounding box center [98, 56] width 141 height 9
type input "Merrillville"
type input "46410"
type input "224"
type input "2347301"
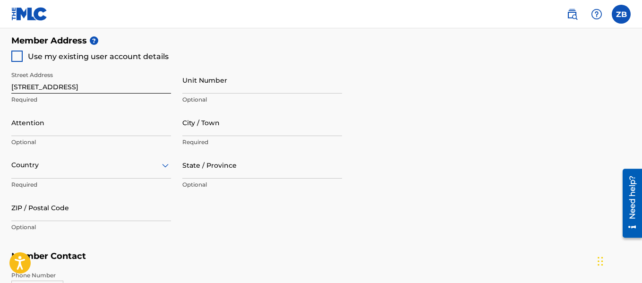
type input "[EMAIL_ADDRESS][DOMAIN_NAME]"
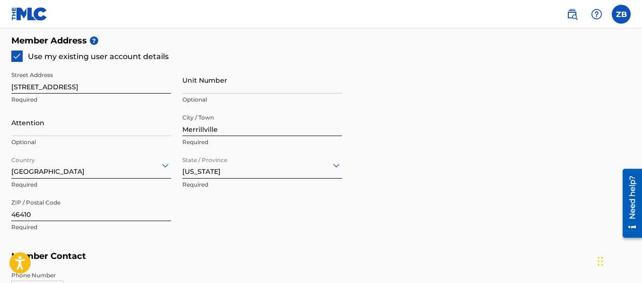
click at [85, 56] on span "Use my existing user account details" at bounding box center [98, 56] width 141 height 9
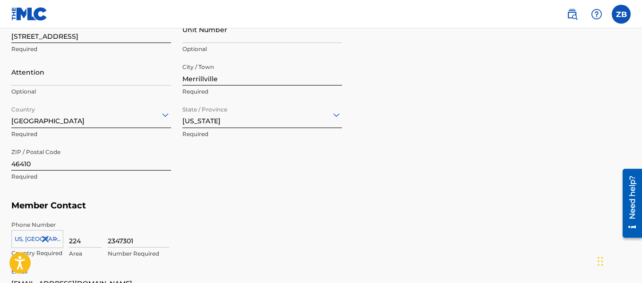
scroll to position [621, 0]
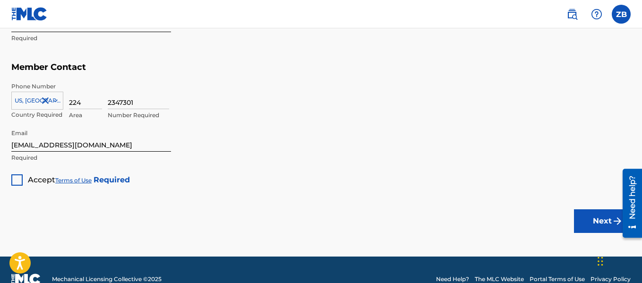
click at [19, 180] on div at bounding box center [16, 179] width 11 height 11
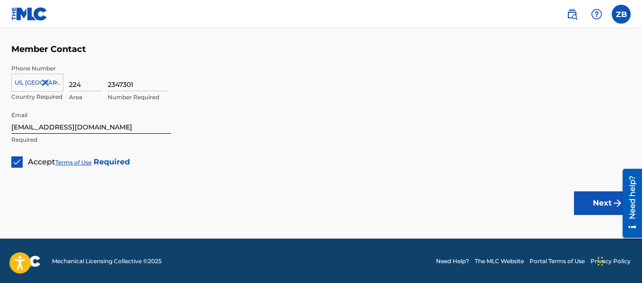
scroll to position [640, 0]
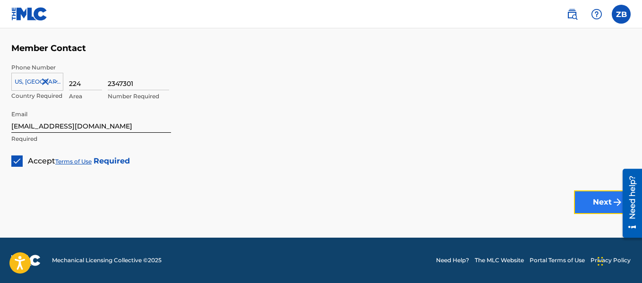
click at [586, 213] on button "Next" at bounding box center [602, 203] width 57 height 24
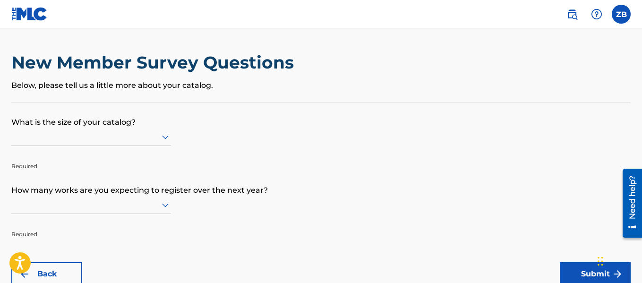
click at [76, 145] on div at bounding box center [91, 137] width 160 height 18
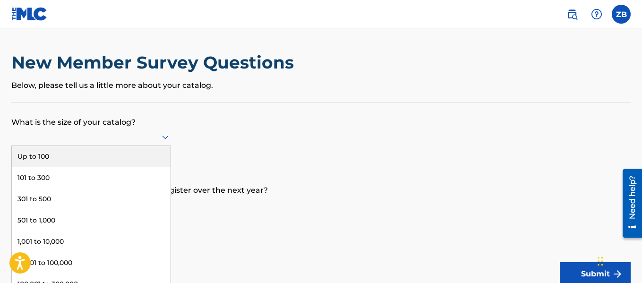
scroll to position [5, 0]
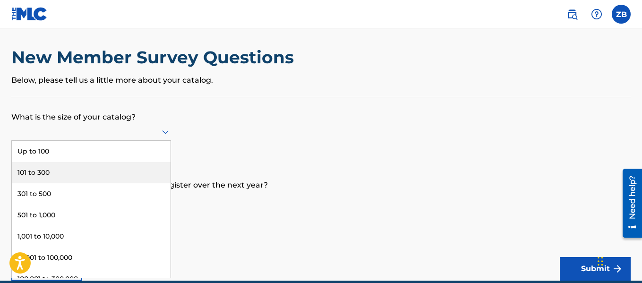
click at [68, 171] on div "101 to 300" at bounding box center [91, 172] width 159 height 21
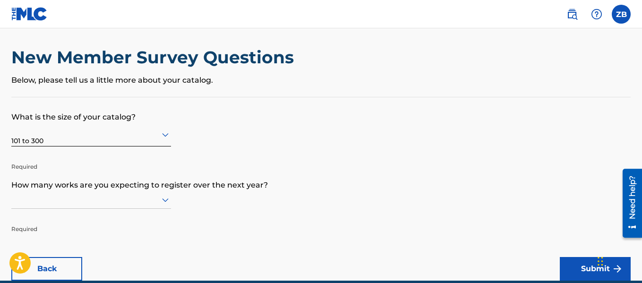
click at [74, 88] on div "New Member Survey Questions Below, please tell us a little more about your cata…" at bounding box center [321, 72] width 620 height 50
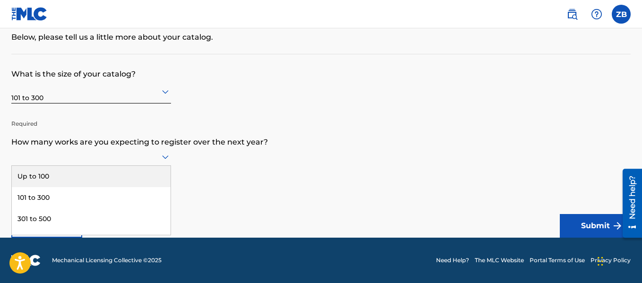
click at [135, 163] on div at bounding box center [91, 157] width 160 height 18
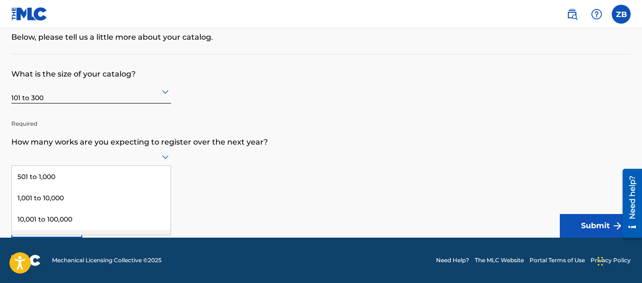
scroll to position [0, 0]
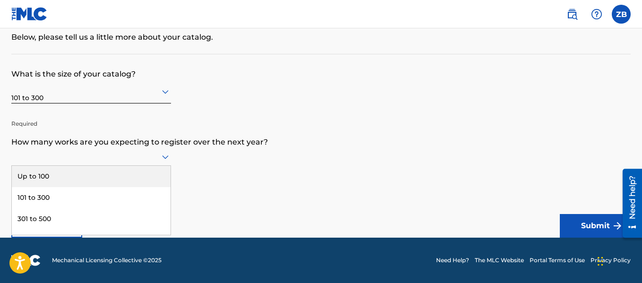
click at [99, 173] on div "Up to 100" at bounding box center [91, 176] width 159 height 21
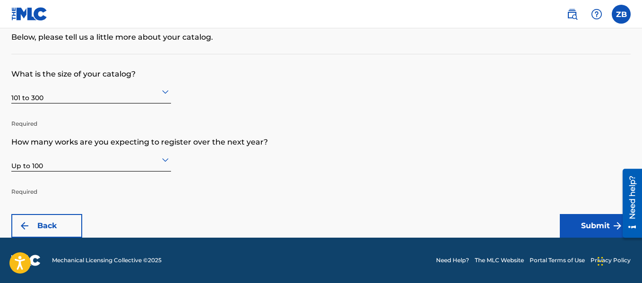
click at [171, 189] on p "Required" at bounding box center [91, 184] width 160 height 23
click at [593, 221] on button "Submit" at bounding box center [595, 226] width 71 height 24
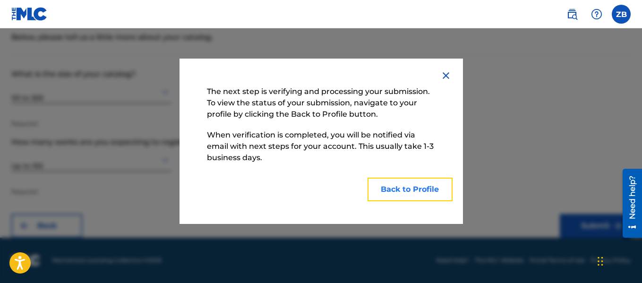
click at [406, 184] on button "Back to Profile" at bounding box center [410, 190] width 85 height 24
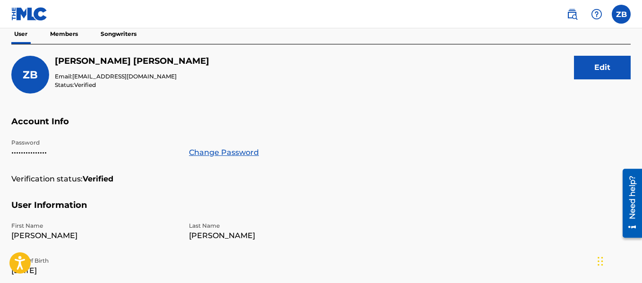
scroll to position [95, 0]
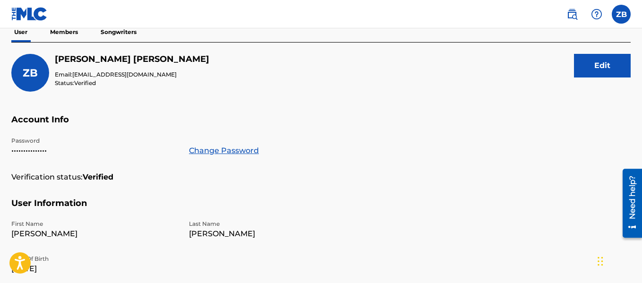
click at [36, 77] on span "ZB" at bounding box center [30, 73] width 15 height 13
click at [613, 67] on button "Edit" at bounding box center [602, 66] width 57 height 24
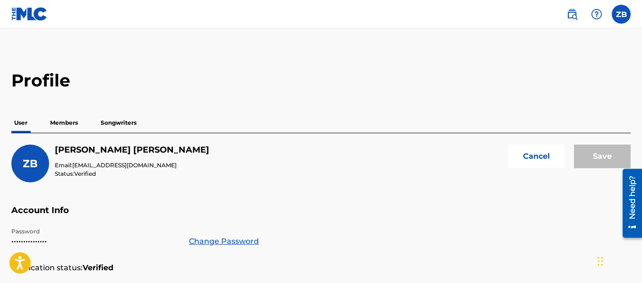
scroll to position [0, 0]
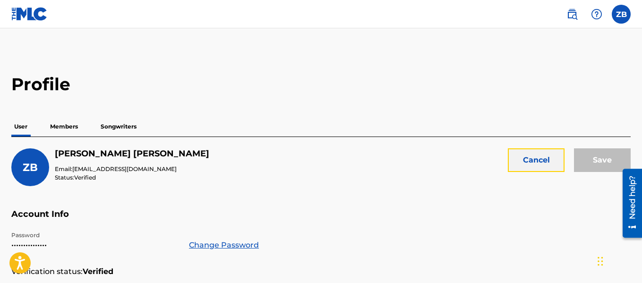
click at [540, 163] on button "Cancel" at bounding box center [536, 160] width 57 height 24
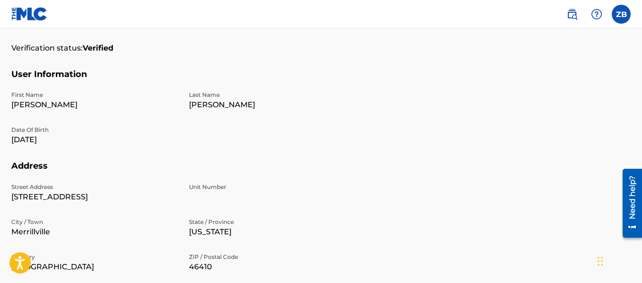
scroll to position [22, 0]
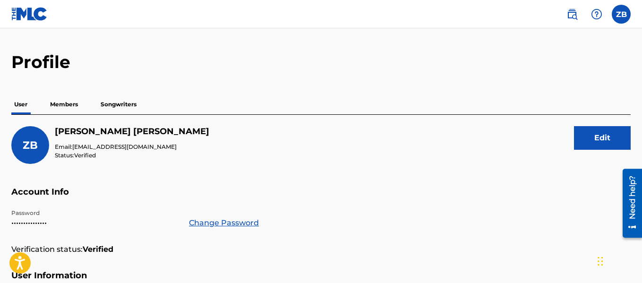
click at [67, 101] on p "Members" at bounding box center [64, 105] width 34 height 20
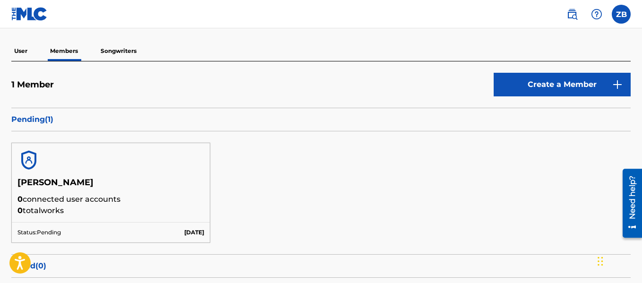
scroll to position [75, 0]
click at [43, 120] on p "Pending ( 1 )" at bounding box center [321, 119] width 620 height 11
click at [131, 198] on p "0 connected user accounts" at bounding box center [110, 199] width 187 height 11
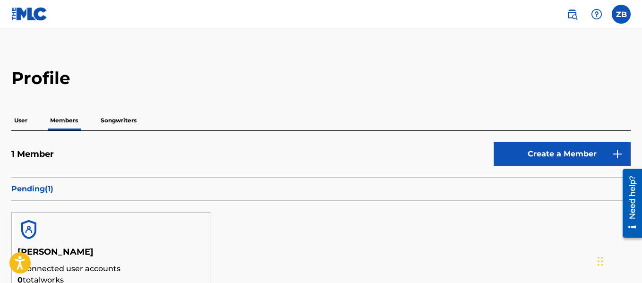
scroll to position [0, 0]
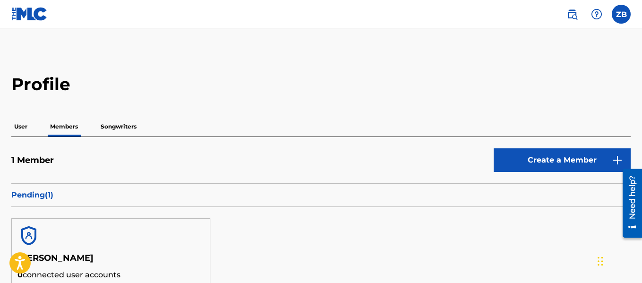
click at [108, 124] on p "Songwriters" at bounding box center [119, 127] width 42 height 20
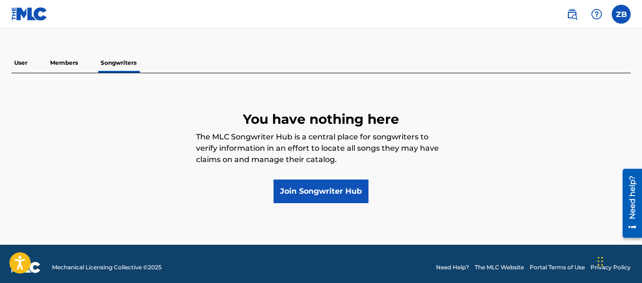
scroll to position [71, 0]
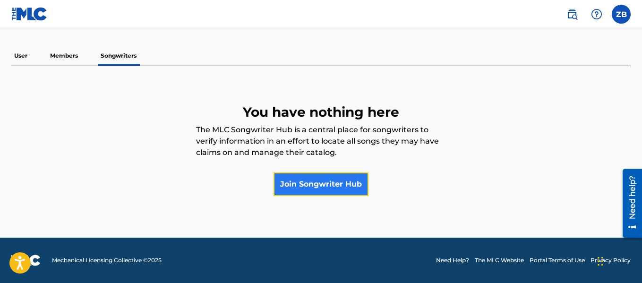
click at [324, 182] on link "Join Songwriter Hub" at bounding box center [321, 185] width 95 height 24
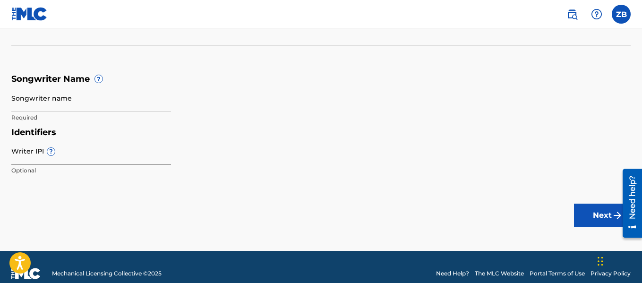
scroll to position [142, 0]
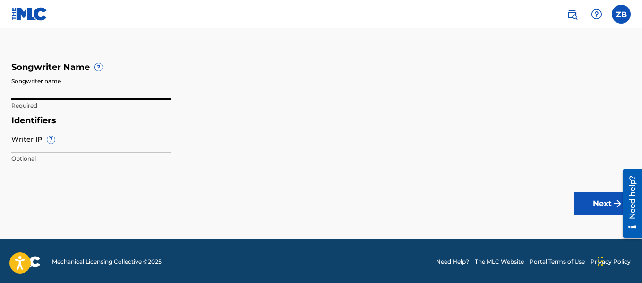
click at [64, 97] on input "Songwriter name" at bounding box center [91, 86] width 160 height 27
type input "[PERSON_NAME]"
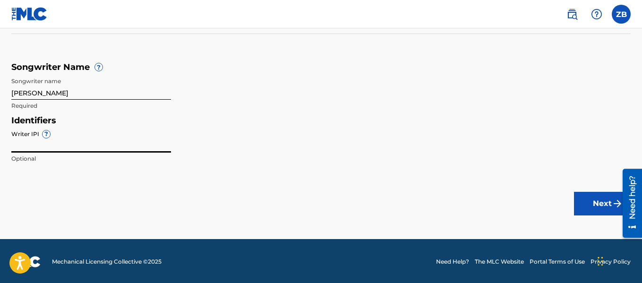
click at [39, 141] on input "Writer IPI ?" at bounding box center [91, 139] width 160 height 27
type input "00710736270"
click at [597, 209] on button "Next" at bounding box center [602, 204] width 57 height 24
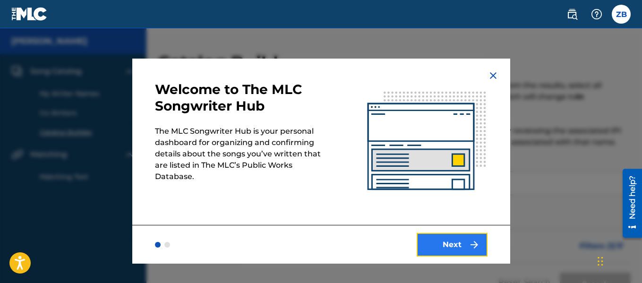
click at [446, 246] on button "Next" at bounding box center [452, 245] width 71 height 24
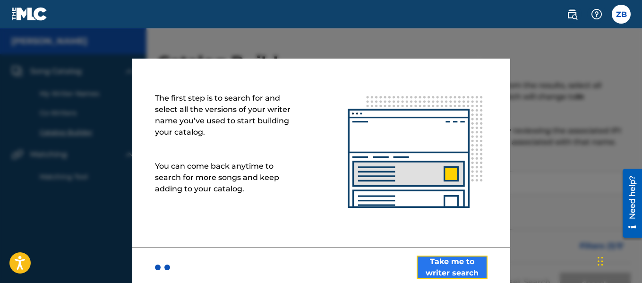
click at [458, 265] on button "Take me to writer search" at bounding box center [452, 268] width 71 height 24
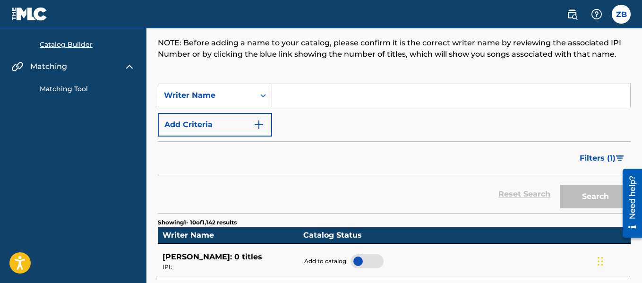
scroll to position [95, 0]
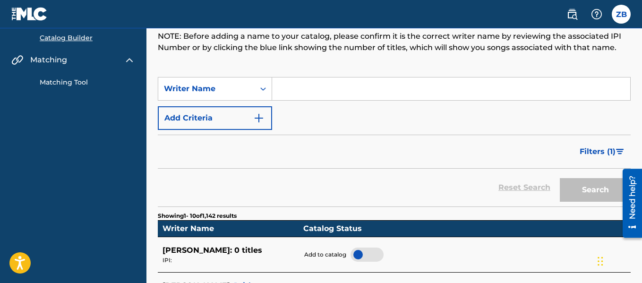
click at [313, 91] on input "Search Form" at bounding box center [451, 89] width 358 height 23
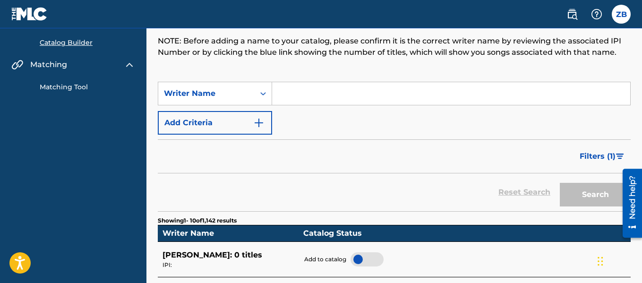
scroll to position [47, 0]
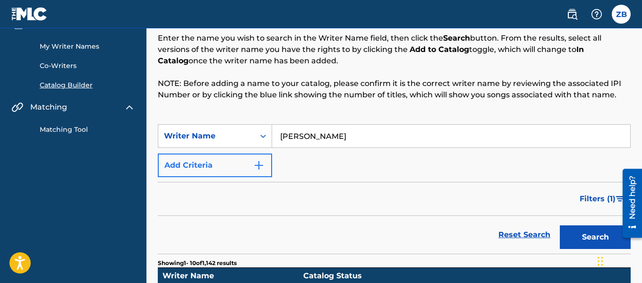
type input "[PERSON_NAME]"
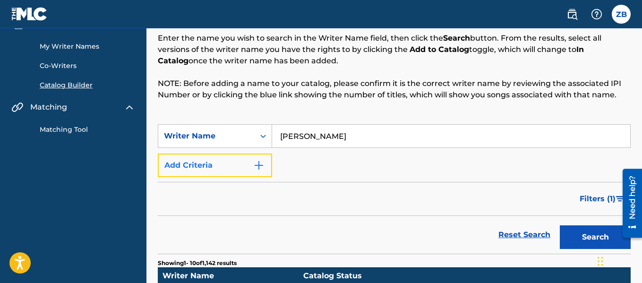
click at [210, 168] on button "Add Criteria" at bounding box center [215, 166] width 114 height 24
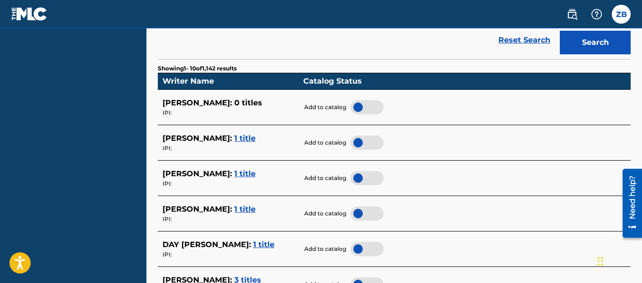
scroll to position [2, 0]
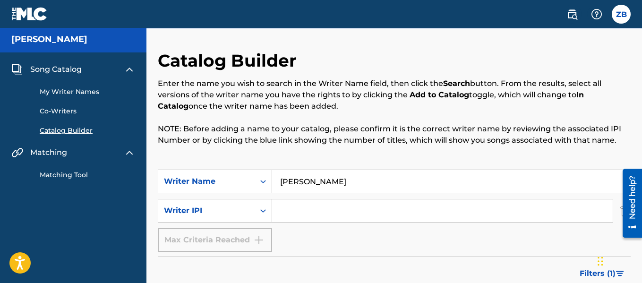
click at [286, 210] on input "Search Form" at bounding box center [442, 210] width 341 height 23
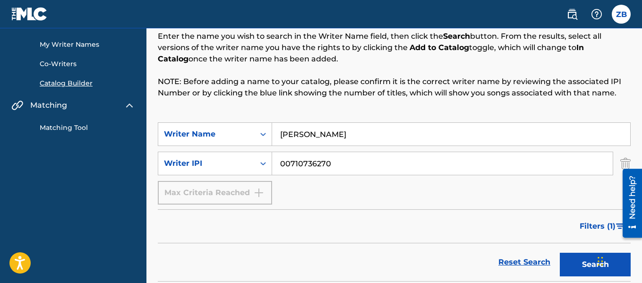
scroll to position [96, 0]
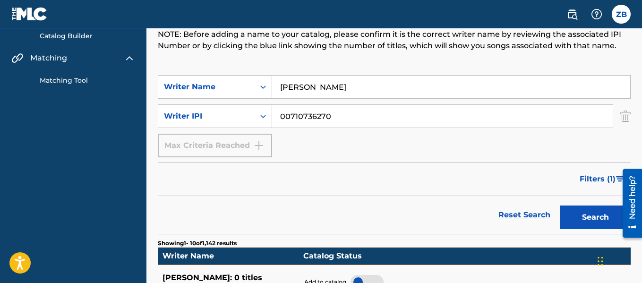
type input "00710736270"
click at [378, 146] on div "SearchWithCriteria57e647ae-499a-4529-a9ed-48eb7ab04bfd Writer Name [PERSON_NAME…" at bounding box center [394, 116] width 473 height 82
click at [245, 145] on div "Max Criteria Reached" at bounding box center [215, 146] width 114 height 24
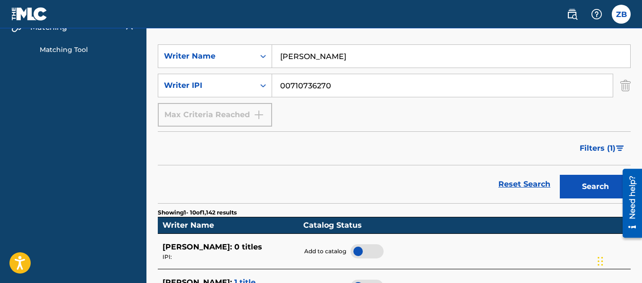
scroll to position [144, 0]
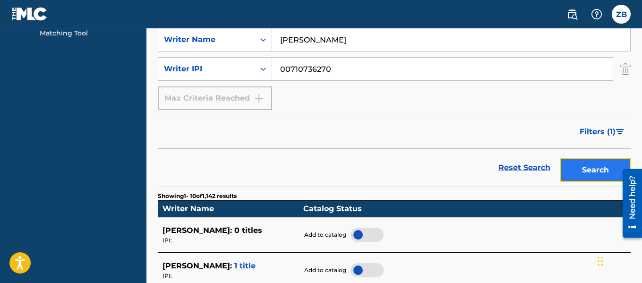
click at [598, 167] on button "Search" at bounding box center [595, 170] width 71 height 24
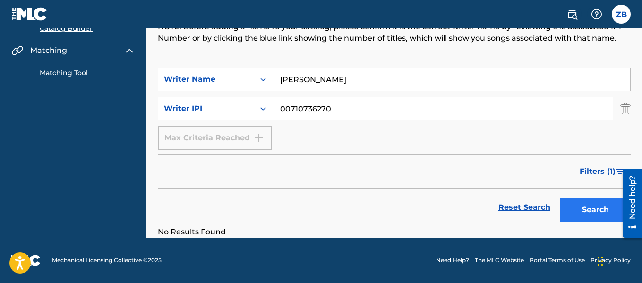
scroll to position [104, 0]
click at [366, 106] on input "00710736270" at bounding box center [442, 108] width 341 height 23
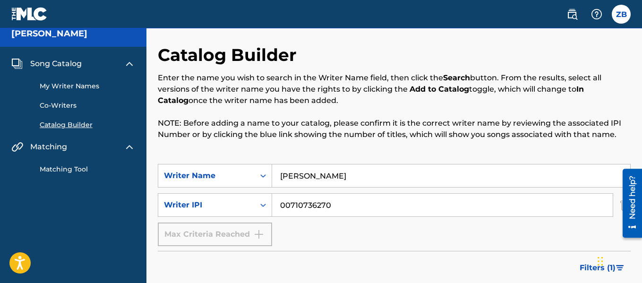
scroll to position [0, 0]
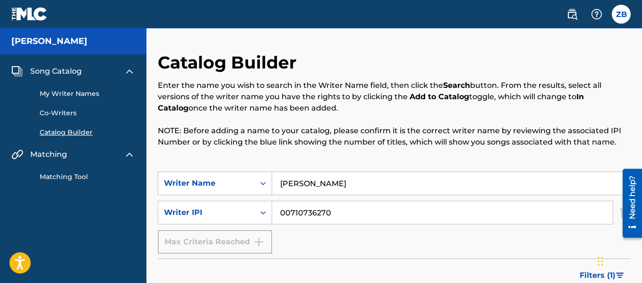
drag, startPoint x: 336, startPoint y: 108, endPoint x: 401, endPoint y: 158, distance: 82.9
click at [401, 158] on div "Catalog Builder Enter the name you wish to search in the Writer Name field, the…" at bounding box center [394, 112] width 473 height 120
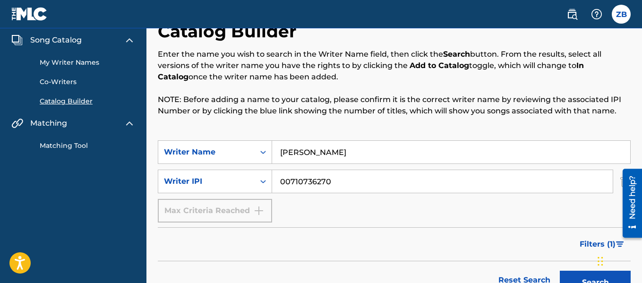
scroll to position [47, 0]
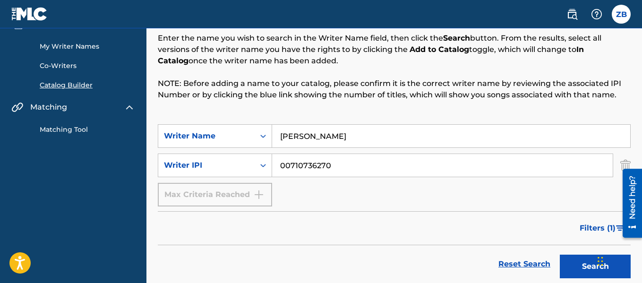
drag, startPoint x: 347, startPoint y: 137, endPoint x: 275, endPoint y: 133, distance: 72.4
click at [275, 133] on input "[PERSON_NAME]" at bounding box center [451, 136] width 358 height 23
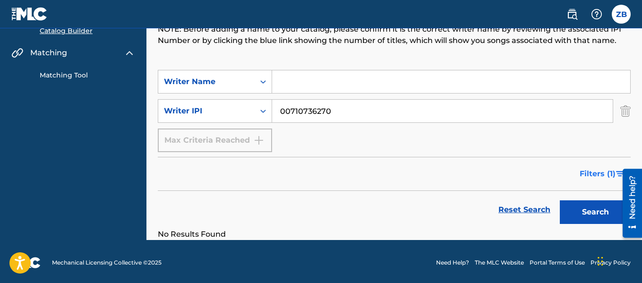
scroll to position [104, 0]
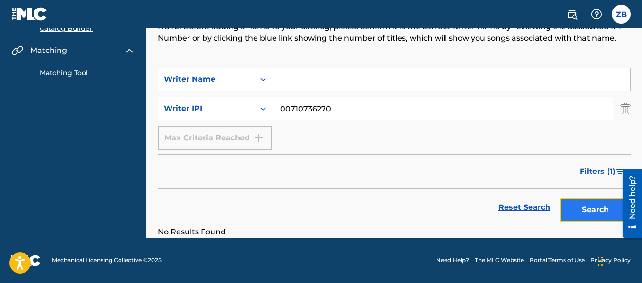
click at [589, 207] on button "Search" at bounding box center [595, 210] width 71 height 24
click at [339, 113] on input "00710736270" at bounding box center [442, 108] width 341 height 23
drag, startPoint x: 351, startPoint y: 113, endPoint x: 199, endPoint y: 94, distance: 153.4
click at [199, 94] on div "SearchWithCriteria57e647ae-499a-4529-a9ed-48eb7ab04bfd Writer Name SearchWithCr…" at bounding box center [394, 109] width 473 height 82
type input "00710736270"
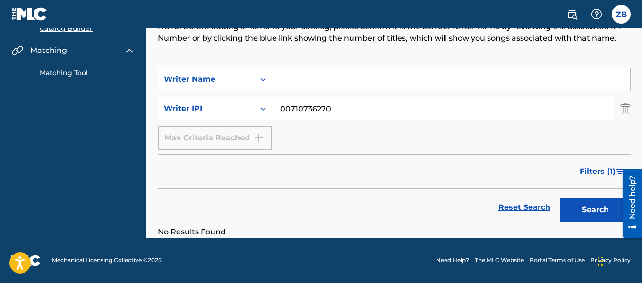
click at [560, 198] on button "Search" at bounding box center [595, 210] width 71 height 24
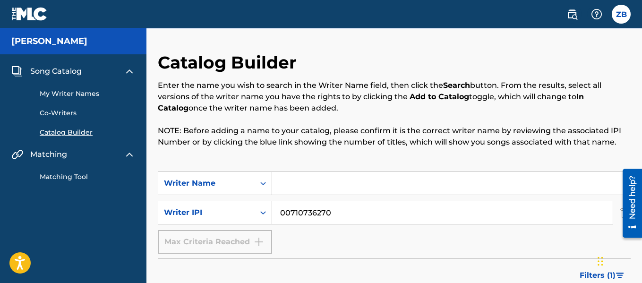
scroll to position [47, 0]
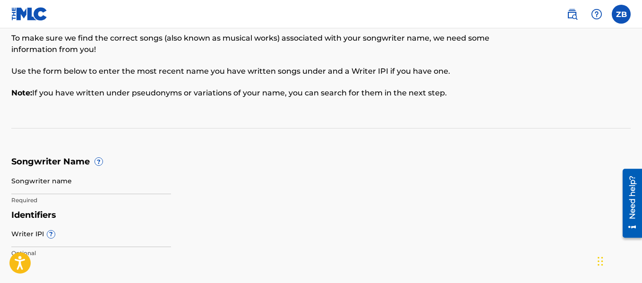
scroll to position [142, 0]
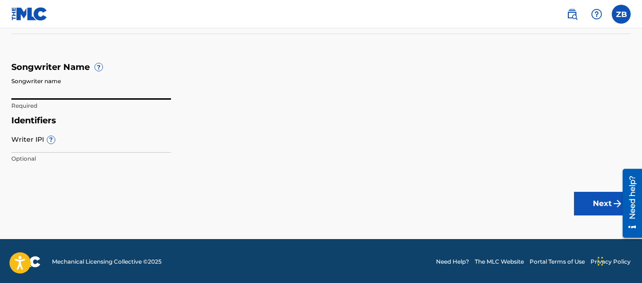
click at [60, 87] on input "Songwriter name" at bounding box center [91, 86] width 160 height 27
type input "[PERSON_NAME]"
click at [31, 142] on input "Writer IPI ?" at bounding box center [91, 139] width 160 height 27
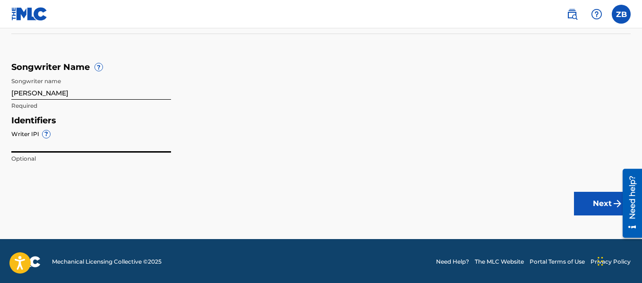
type input "00710736270"
click at [597, 204] on button "Next" at bounding box center [602, 204] width 57 height 24
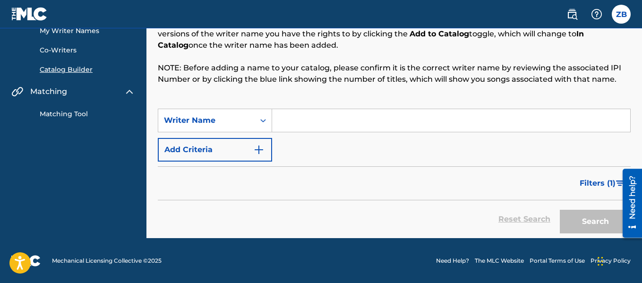
scroll to position [63, 0]
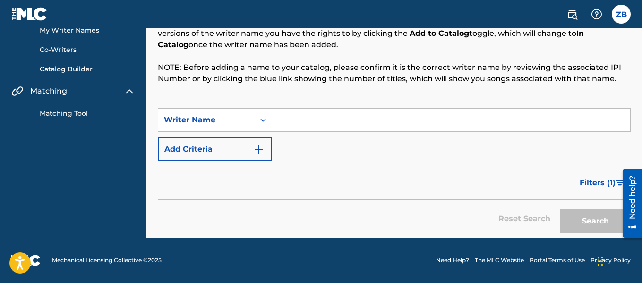
click at [319, 147] on div "SearchWithCriteria57e647ae-499a-4529-a9ed-48eb7ab04bfd Writer Name Add Criteria" at bounding box center [394, 134] width 473 height 53
click at [316, 96] on div "Catalog Builder Enter the name you wish to search in the Writer Name field, the…" at bounding box center [394, 49] width 473 height 120
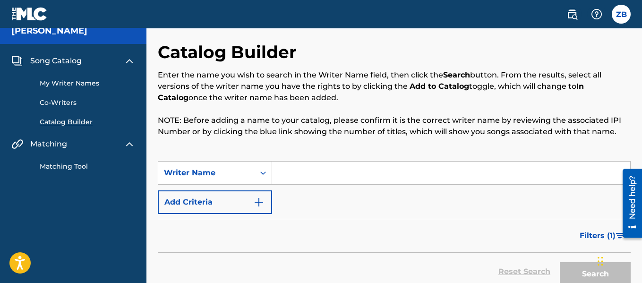
scroll to position [0, 0]
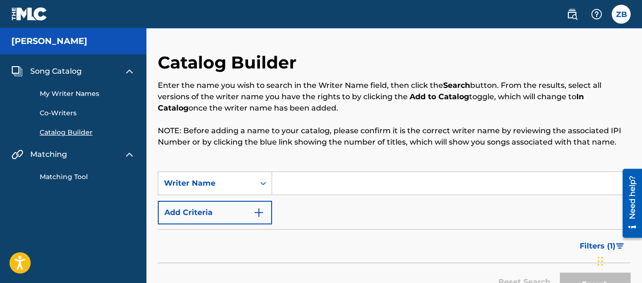
click at [326, 117] on div "Enter the name you wish to search in the Writer Name field, then click the Sear…" at bounding box center [394, 114] width 473 height 68
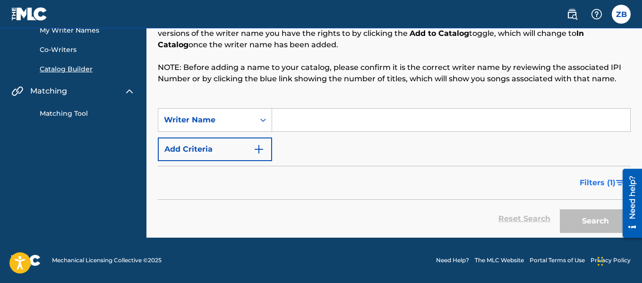
click at [597, 183] on span "Filters ( 1 )" at bounding box center [598, 182] width 36 height 11
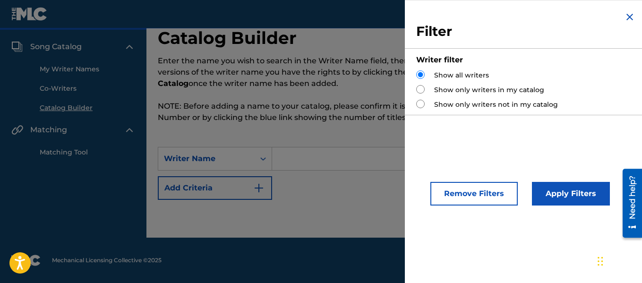
scroll to position [25, 0]
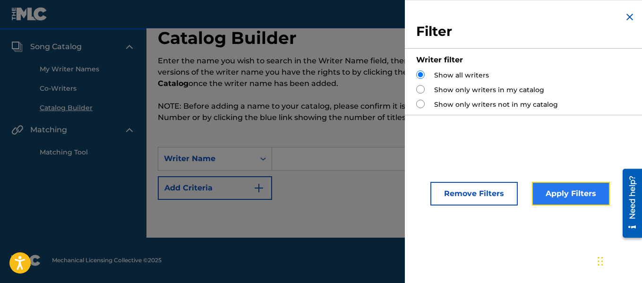
click at [559, 194] on button "Apply Filters" at bounding box center [571, 194] width 78 height 24
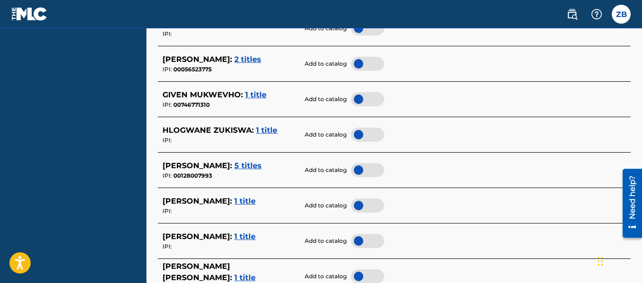
scroll to position [360, 0]
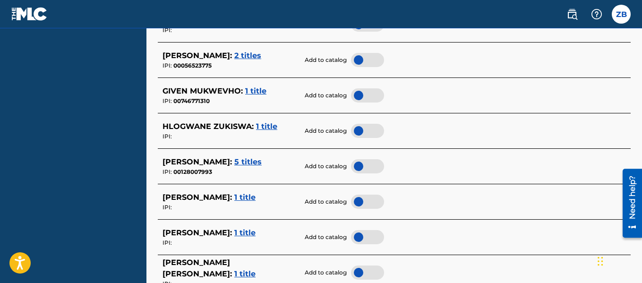
click at [270, 127] on span "1 title" at bounding box center [266, 126] width 21 height 9
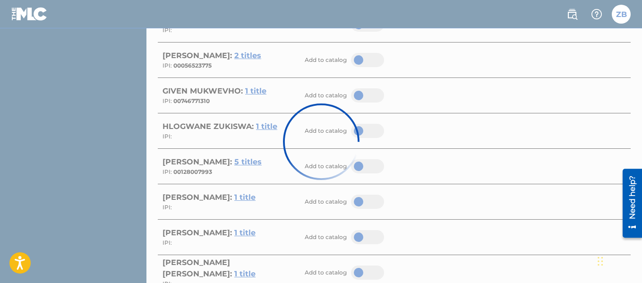
scroll to position [221, 0]
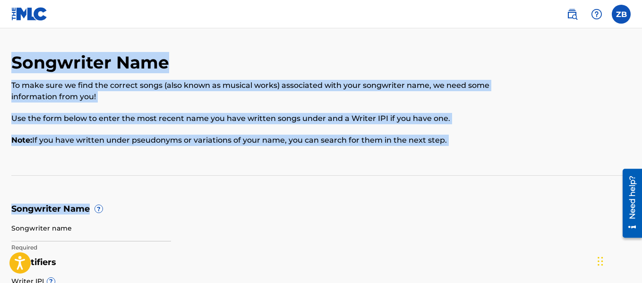
drag, startPoint x: 1, startPoint y: 66, endPoint x: 537, endPoint y: 179, distance: 547.4
click at [537, 179] on div "Songwriter Name To make sure we find the correct songs (also known as musical w…" at bounding box center [321, 181] width 642 height 258
click at [537, 179] on div "Songwriter Name To make sure we find the correct songs (also known as musical w…" at bounding box center [321, 181] width 620 height 258
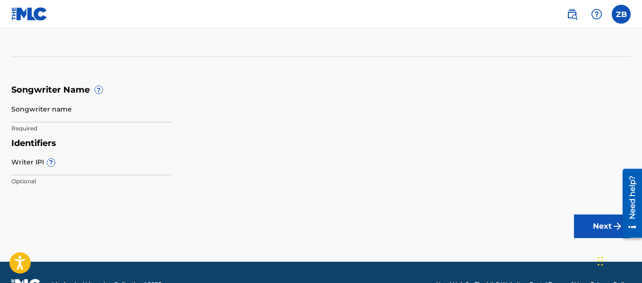
scroll to position [142, 0]
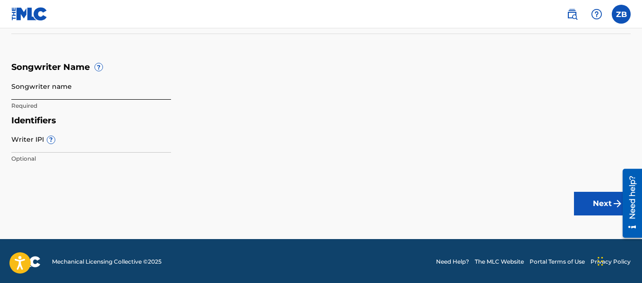
click at [68, 87] on input "Songwriter name" at bounding box center [91, 86] width 160 height 27
type input "[PERSON_NAME]"
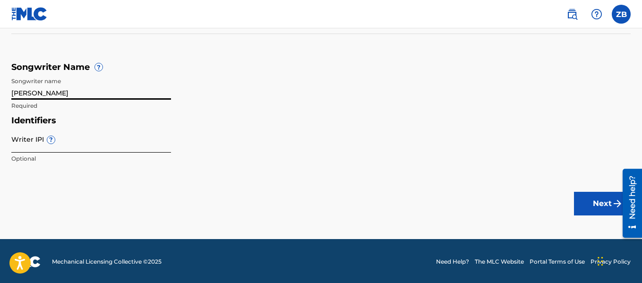
click at [64, 143] on input "Writer IPI ?" at bounding box center [91, 139] width 160 height 27
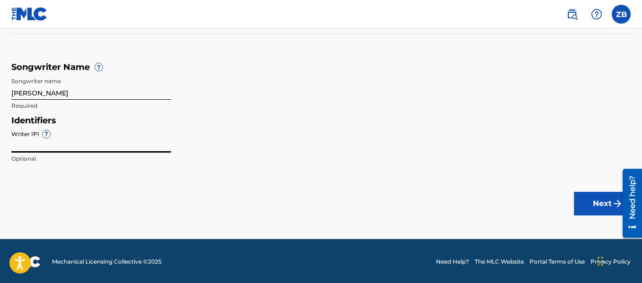
type input "00710736270"
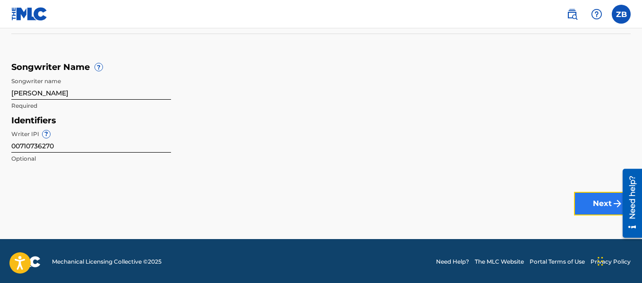
click at [593, 208] on button "Next" at bounding box center [602, 204] width 57 height 24
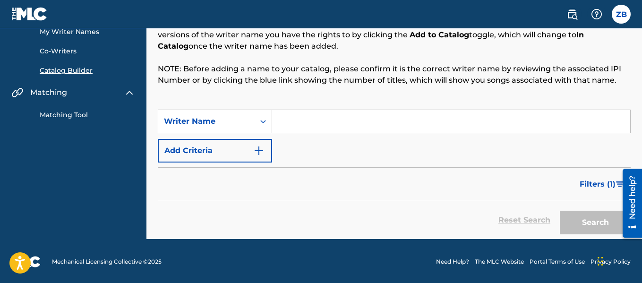
scroll to position [63, 0]
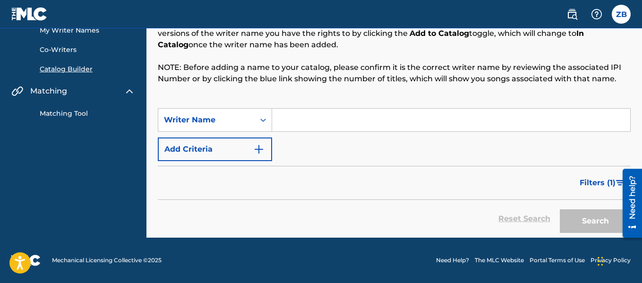
click at [307, 128] on input "Search Form" at bounding box center [451, 120] width 358 height 23
type input "[PERSON_NAME]"
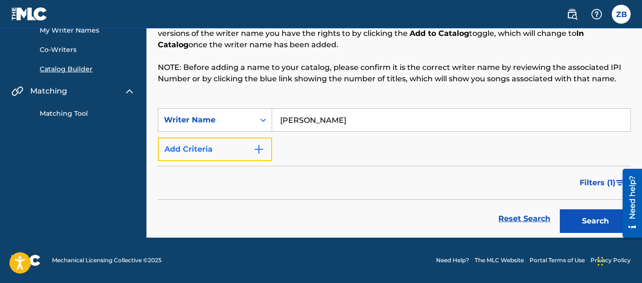
click at [226, 149] on button "Add Criteria" at bounding box center [215, 150] width 114 height 24
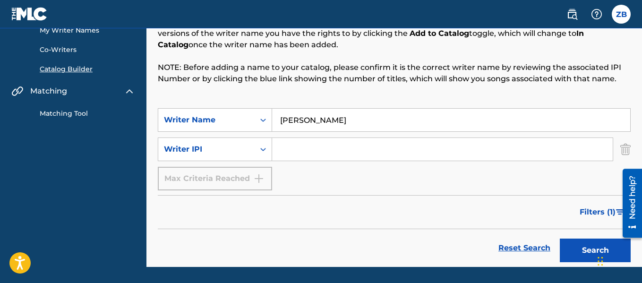
click at [315, 147] on input "Search Form" at bounding box center [442, 149] width 341 height 23
type input "00710736270"
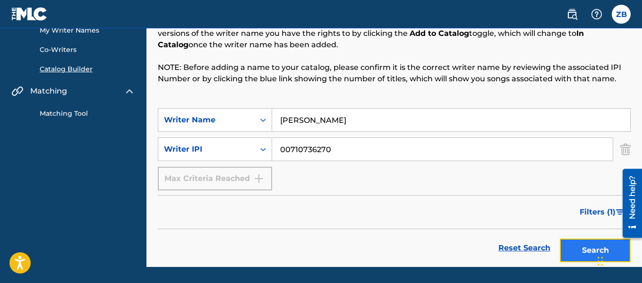
click at [571, 243] on button "Search" at bounding box center [595, 251] width 71 height 24
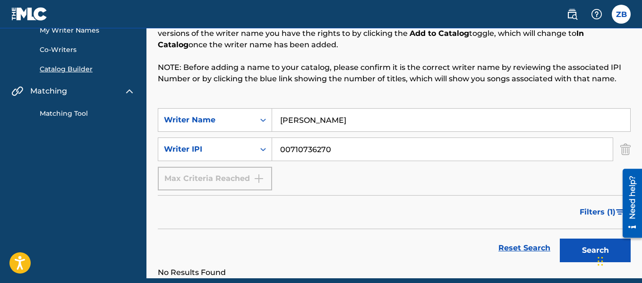
scroll to position [104, 0]
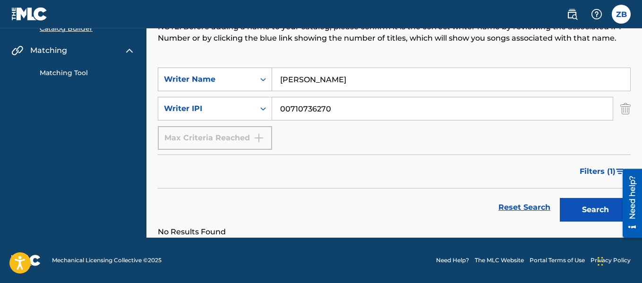
drag, startPoint x: 345, startPoint y: 83, endPoint x: 218, endPoint y: 74, distance: 127.0
click at [231, 76] on div "SearchWithCriteria57e647ae-499a-4529-a9ed-48eb7ab04bfd Writer Name [PERSON_NAME]" at bounding box center [394, 80] width 473 height 24
paste input "[PERSON_NAME]"
click at [360, 147] on div "SearchWithCriteria57e647ae-499a-4529-a9ed-48eb7ab04bfd Writer Name [PERSON_NAME…" at bounding box center [394, 109] width 473 height 82
click at [318, 79] on input "[PERSON_NAME]" at bounding box center [451, 79] width 358 height 23
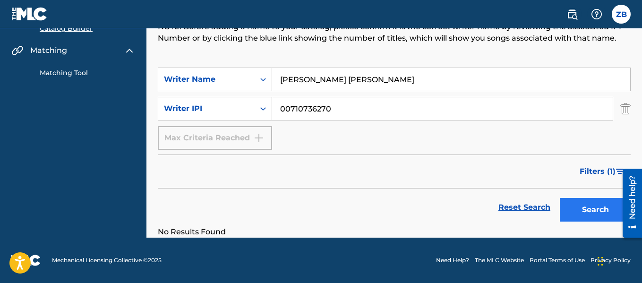
type input "[PERSON_NAME] [PERSON_NAME]"
click at [581, 204] on button "Search" at bounding box center [595, 210] width 71 height 24
drag, startPoint x: 357, startPoint y: 111, endPoint x: 216, endPoint y: 104, distance: 141.5
click at [216, 104] on div "SearchWithCriteria9805bf4b-1b0c-4feb-b2c3-351cdb40b040 Writer IPI 00710736270" at bounding box center [394, 109] width 473 height 24
click at [587, 208] on button "Search" at bounding box center [595, 210] width 71 height 24
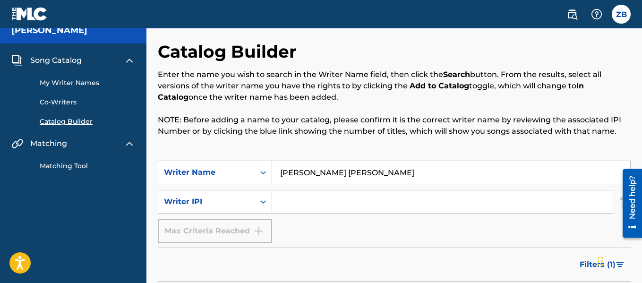
scroll to position [9, 0]
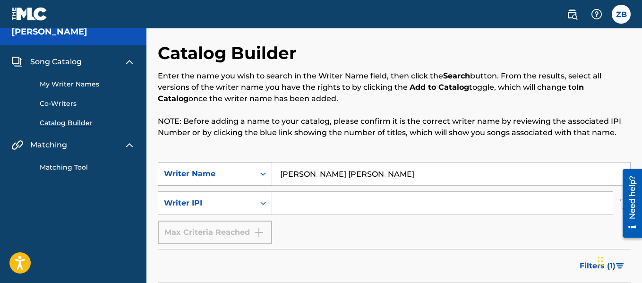
drag, startPoint x: 318, startPoint y: 173, endPoint x: 269, endPoint y: 169, distance: 48.8
click at [262, 170] on div "SearchWithCriteria57e647ae-499a-4529-a9ed-48eb7ab04bfd Writer Name [PERSON_NAME…" at bounding box center [394, 174] width 473 height 24
click at [414, 173] on input "[PERSON_NAME]" at bounding box center [451, 174] width 358 height 23
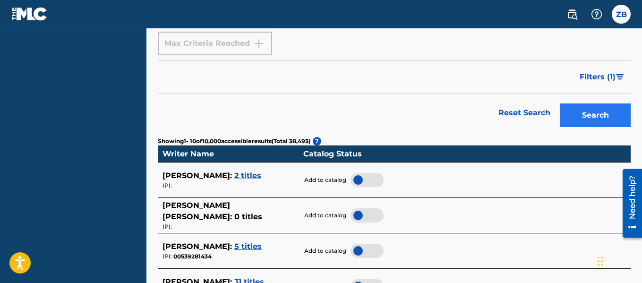
type input "[PERSON_NAME]"
click at [587, 113] on button "Search" at bounding box center [595, 116] width 71 height 24
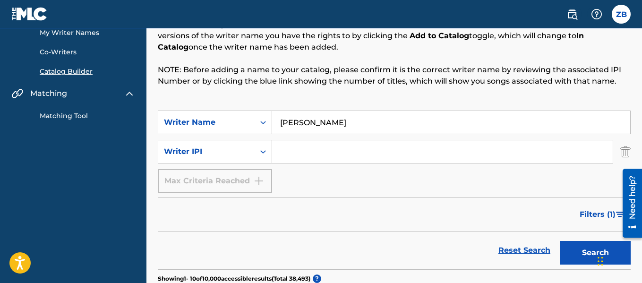
scroll to position [57, 0]
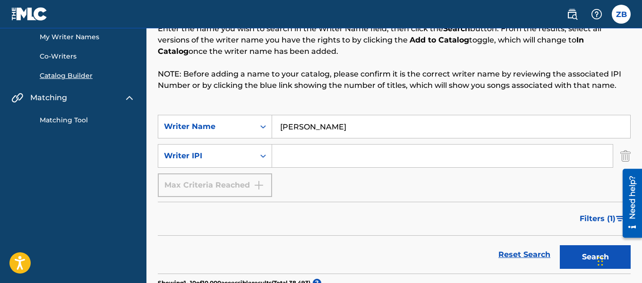
click at [325, 156] on input "Search Form" at bounding box center [442, 156] width 341 height 23
drag, startPoint x: 308, startPoint y: 157, endPoint x: 245, endPoint y: 160, distance: 63.0
click at [245, 160] on div "SearchWithCriteria9805bf4b-1b0c-4feb-b2c3-351cdb40b040 Writer IPI 00710736270" at bounding box center [394, 156] width 473 height 24
paste input "Search Form"
drag, startPoint x: 297, startPoint y: 159, endPoint x: 248, endPoint y: 157, distance: 48.7
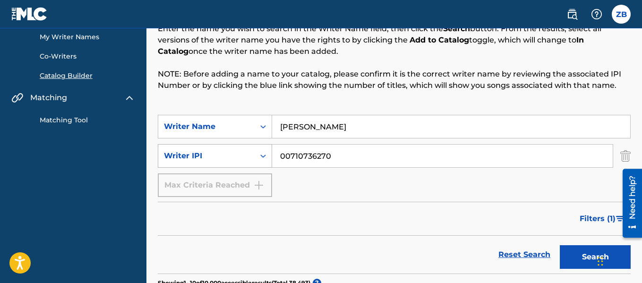
click at [249, 158] on div "SearchWithCriteria9805bf4b-1b0c-4feb-b2c3-351cdb40b040 Writer IPI 00710736270" at bounding box center [394, 156] width 473 height 24
type input "00710736270"
click at [336, 190] on div "SearchWithCriteria57e647ae-499a-4529-a9ed-48eb7ab04bfd Writer Name [PERSON_NAME…" at bounding box center [394, 156] width 473 height 82
click at [594, 261] on button "Search" at bounding box center [595, 257] width 71 height 24
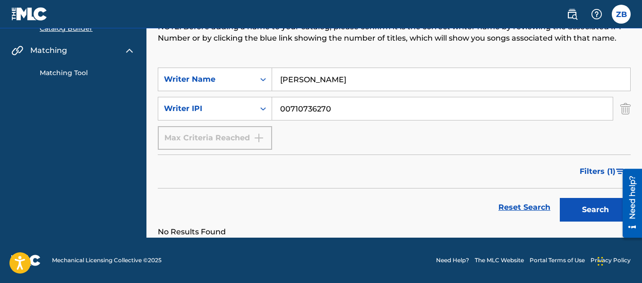
scroll to position [0, 0]
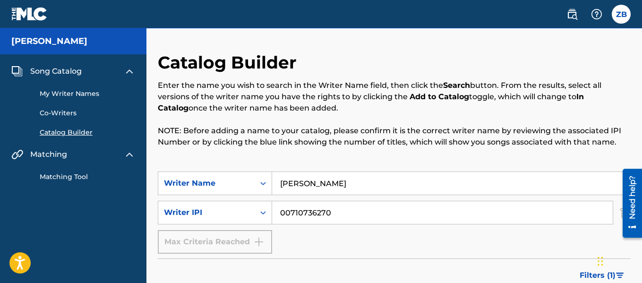
click at [60, 89] on link "My Writer Names" at bounding box center [87, 94] width 95 height 10
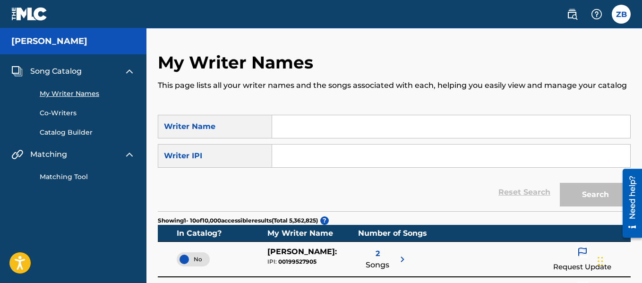
click at [305, 126] on input "Search Form" at bounding box center [451, 126] width 358 height 23
click at [320, 127] on input "Search Form" at bounding box center [451, 126] width 358 height 23
paste input "[PERSON_NAME]"
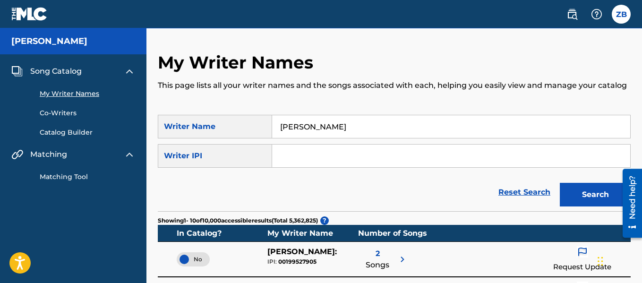
paste input "[PERSON_NAME]"
type input "[PERSON_NAME]"
click at [373, 154] on input "Search Form" at bounding box center [451, 156] width 358 height 23
paste input "00710736270"
type input "00710736270"
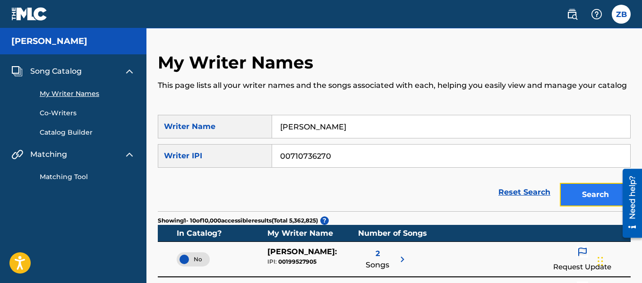
click at [576, 197] on button "Search" at bounding box center [595, 195] width 71 height 24
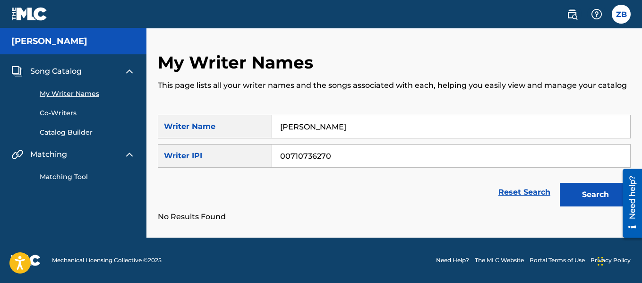
click at [58, 175] on link "Matching Tool" at bounding box center [87, 177] width 95 height 10
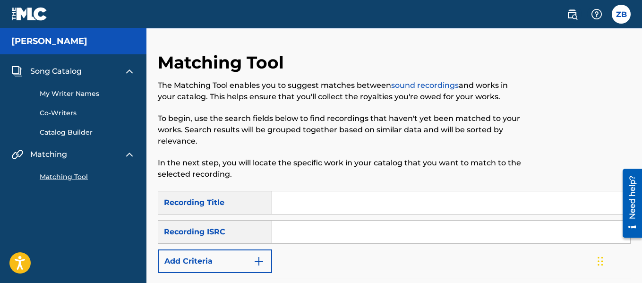
click at [54, 161] on div "Matching Tool" at bounding box center [73, 171] width 124 height 22
click at [53, 153] on span "Matching" at bounding box center [48, 154] width 37 height 11
click at [64, 71] on span "Song Catalog" at bounding box center [56, 71] width 52 height 11
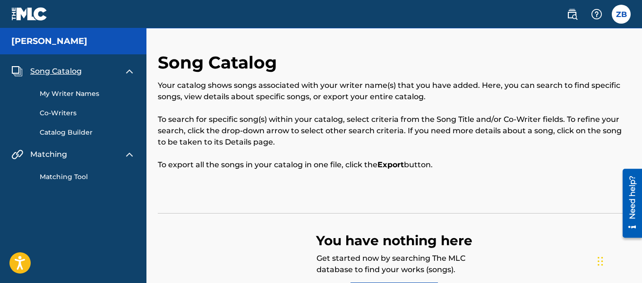
click at [64, 93] on link "My Writer Names" at bounding box center [87, 94] width 95 height 10
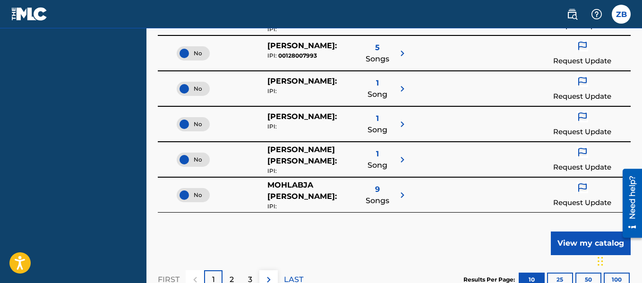
scroll to position [497, 0]
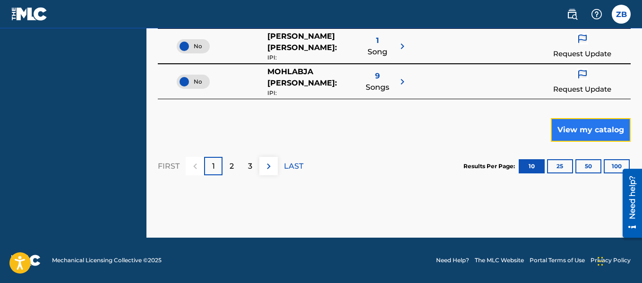
click at [605, 121] on button "View my catalog" at bounding box center [591, 130] width 80 height 24
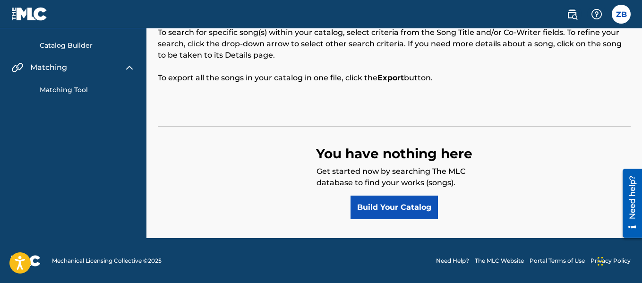
scroll to position [87, 0]
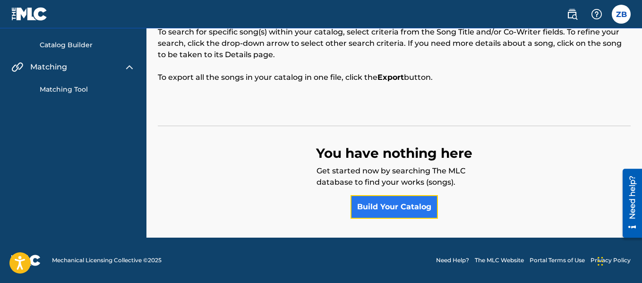
click at [413, 201] on link "Build Your Catalog" at bounding box center [394, 207] width 87 height 24
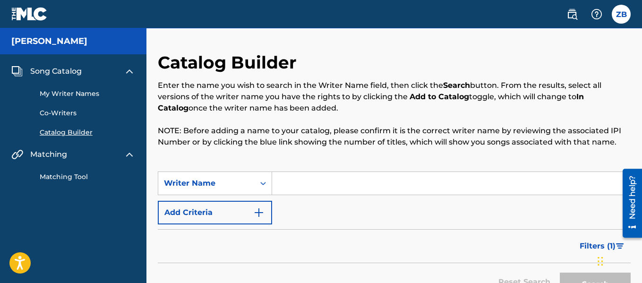
click at [331, 185] on input "Search Form" at bounding box center [451, 183] width 358 height 23
type input "[PERSON_NAME]"
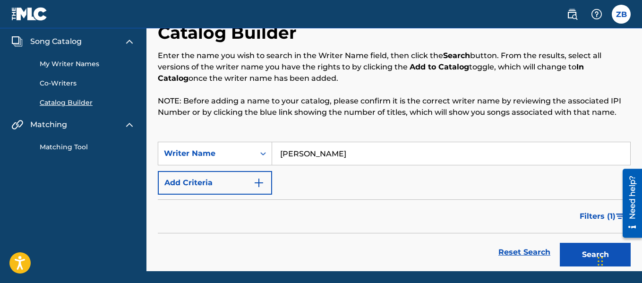
scroll to position [63, 0]
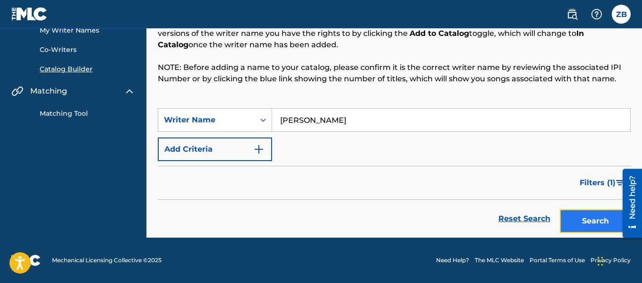
click at [580, 224] on button "Search" at bounding box center [595, 221] width 71 height 24
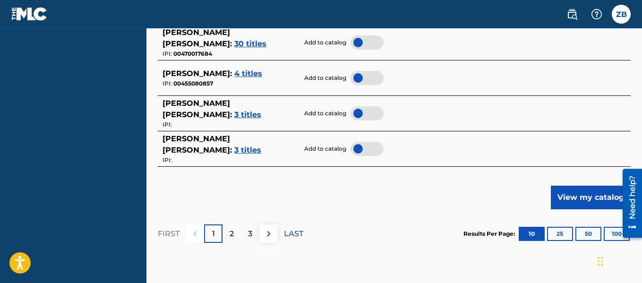
scroll to position [583, 0]
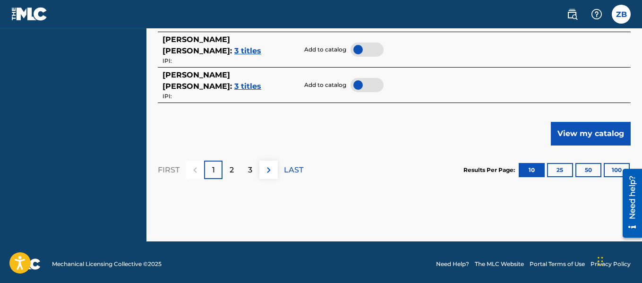
click at [617, 171] on div at bounding box center [629, 203] width 26 height 76
click at [612, 167] on button "100" at bounding box center [617, 170] width 26 height 14
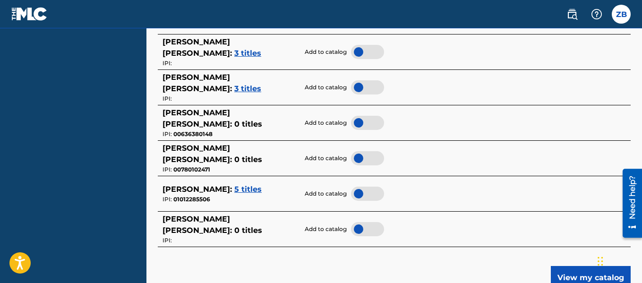
scroll to position [3778, 0]
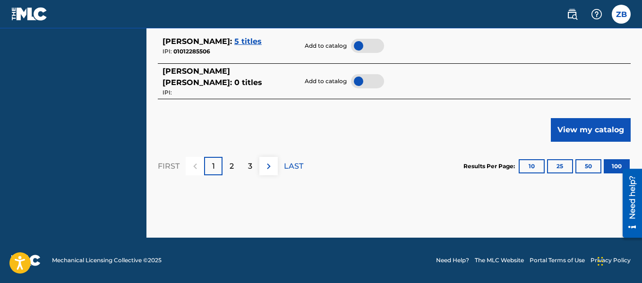
click at [366, 145] on section "FIRST 1 2 3 LAST Results Per Page: 10 25 50 100" at bounding box center [394, 166] width 473 height 49
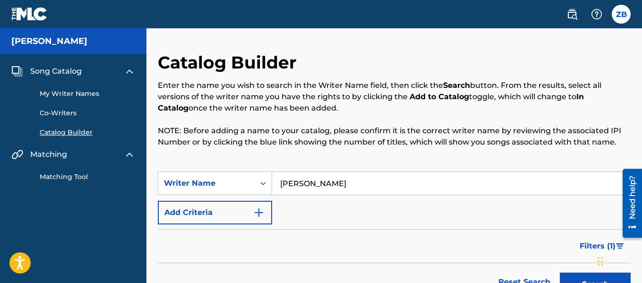
scroll to position [3571, 0]
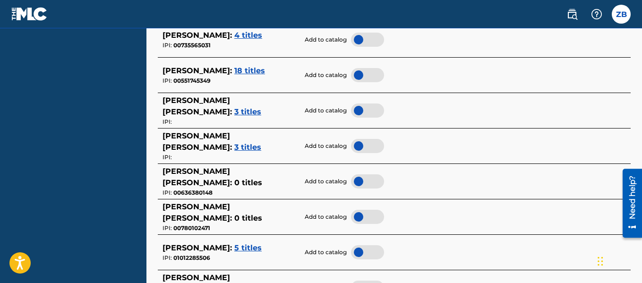
drag, startPoint x: 246, startPoint y: 104, endPoint x: 240, endPoint y: 106, distance: 6.6
click at [240, 107] on span "3 titles" at bounding box center [247, 111] width 27 height 9
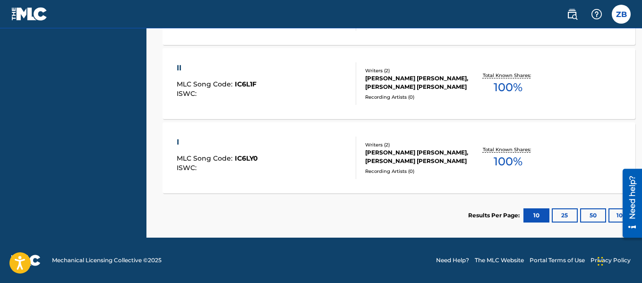
scroll to position [369, 0]
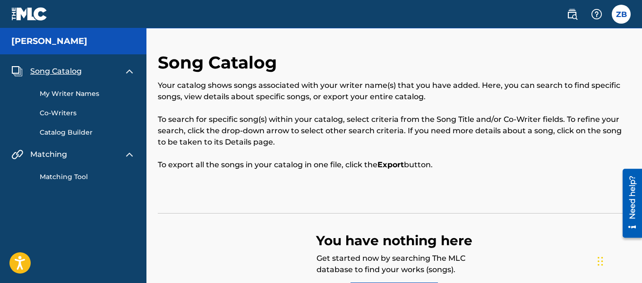
click at [182, 103] on div "Your catalog shows songs associated with your writer name(s) that you have adde…" at bounding box center [394, 125] width 473 height 91
click at [572, 17] on img at bounding box center [572, 14] width 11 height 11
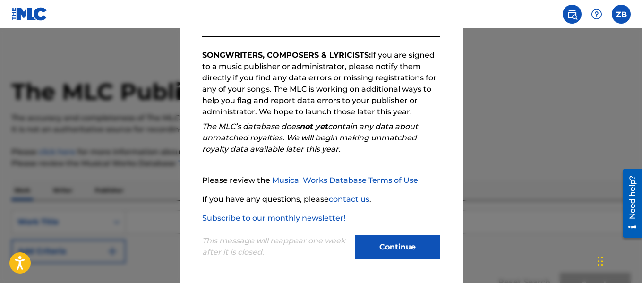
scroll to position [149, 0]
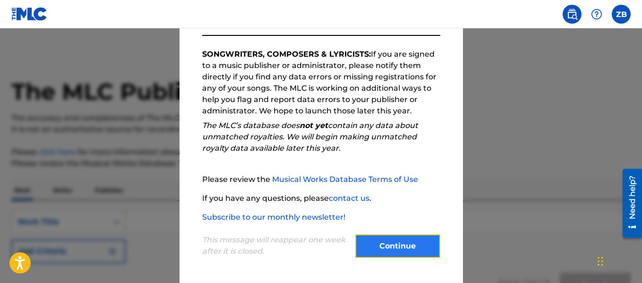
click at [409, 237] on button "Continue" at bounding box center [397, 246] width 85 height 24
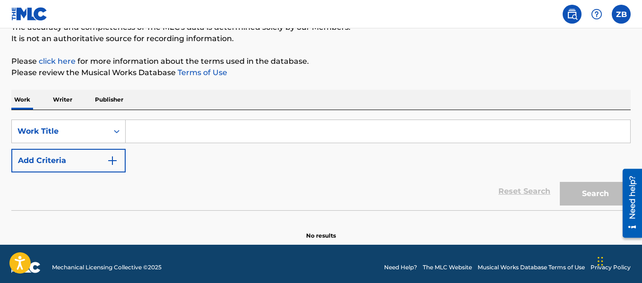
scroll to position [98, 0]
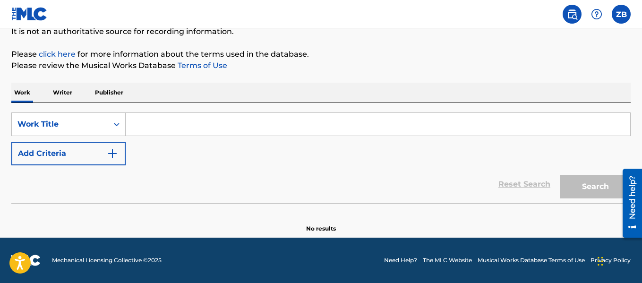
click at [63, 94] on p "Writer" at bounding box center [62, 93] width 25 height 20
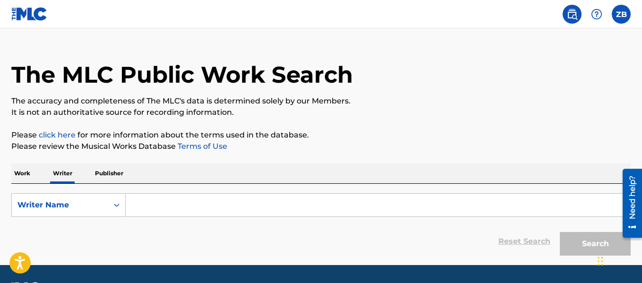
scroll to position [44, 0]
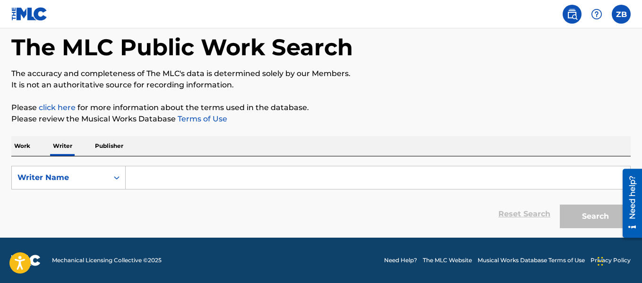
click at [168, 173] on input "Search Form" at bounding box center [378, 177] width 505 height 23
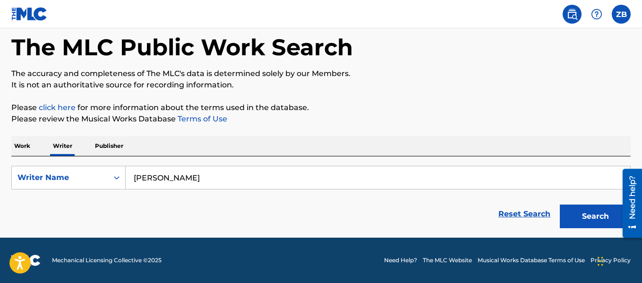
paste input "00710736270"
type input "Captive Portal"
click at [560, 205] on button "Search" at bounding box center [595, 217] width 71 height 24
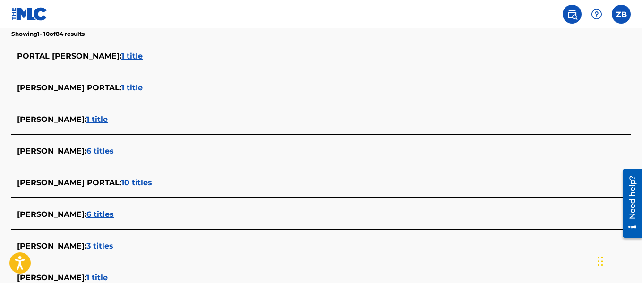
scroll to position [431, 0]
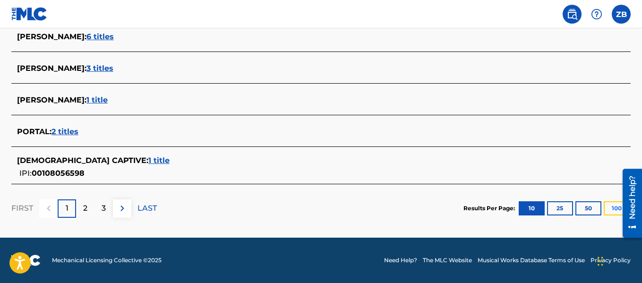
click at [607, 209] on button "100" at bounding box center [617, 208] width 26 height 14
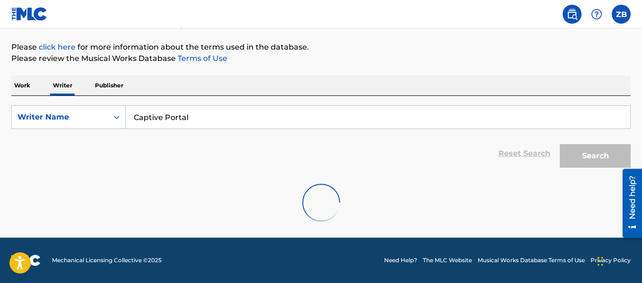
scroll to position [105, 0]
drag, startPoint x: 192, startPoint y: 119, endPoint x: 117, endPoint y: 117, distance: 75.2
click at [117, 117] on div "SearchWithCriteria3e2da8bc-b47d-45a3-8c7e-53649d9b8f38 Writer Name Captive Port…" at bounding box center [321, 117] width 620 height 24
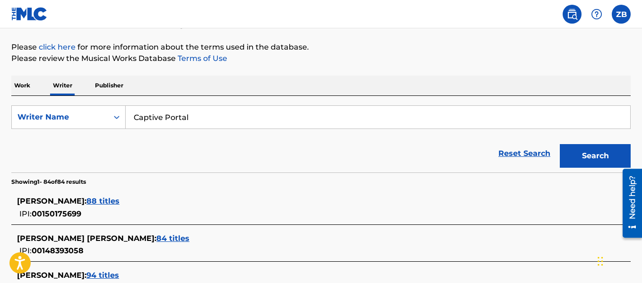
click at [258, 175] on section "Showing 1 - 84 of 84 results" at bounding box center [321, 180] width 620 height 14
click at [18, 89] on p "Work" at bounding box center [22, 86] width 22 height 20
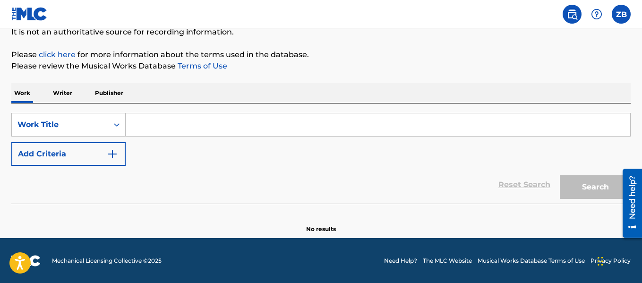
scroll to position [98, 0]
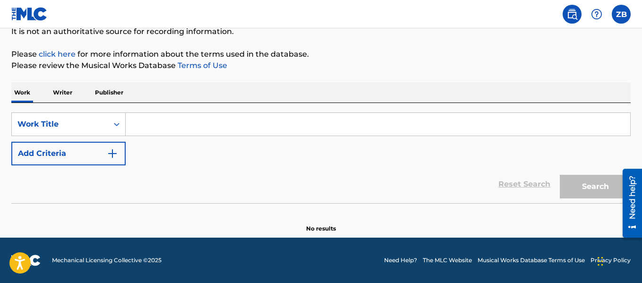
click at [69, 97] on p "Writer" at bounding box center [62, 93] width 25 height 20
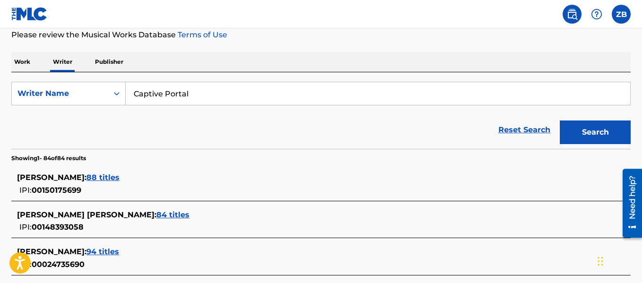
scroll to position [142, 0]
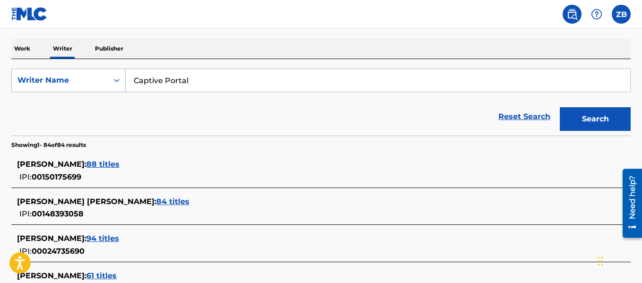
drag, startPoint x: 206, startPoint y: 83, endPoint x: 92, endPoint y: 79, distance: 114.5
click at [92, 79] on div "SearchWithCriteria3e2da8bc-b47d-45a3-8c7e-53649d9b8f38 Writer Name Captive Port…" at bounding box center [321, 81] width 620 height 24
click at [95, 78] on div "Writer Name" at bounding box center [59, 80] width 85 height 11
click at [193, 83] on input "Captive Portal" at bounding box center [378, 80] width 505 height 23
drag, startPoint x: 204, startPoint y: 82, endPoint x: 127, endPoint y: 83, distance: 77.1
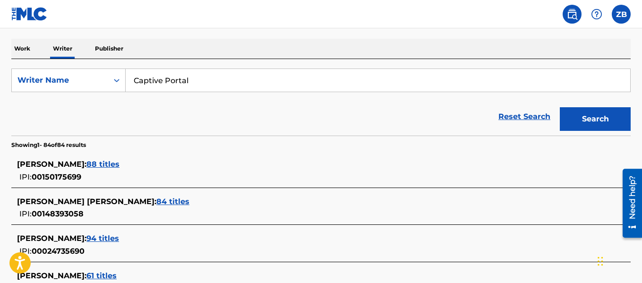
click at [127, 83] on input "Captive Portal" at bounding box center [378, 80] width 505 height 23
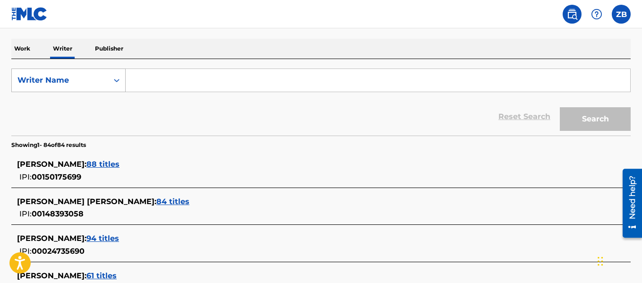
click at [73, 81] on div "Writer Name" at bounding box center [59, 80] width 85 height 11
click at [68, 102] on div "Writer IPI" at bounding box center [68, 104] width 113 height 24
click at [166, 79] on input "Search Form" at bounding box center [378, 80] width 505 height 23
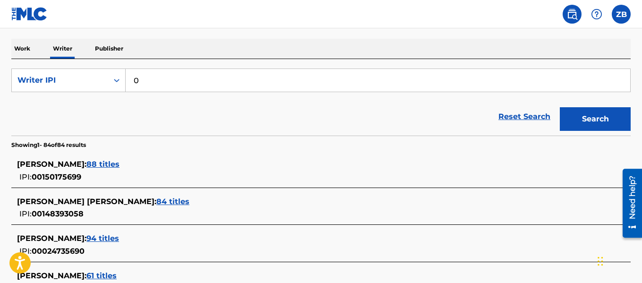
click at [181, 81] on input "0" at bounding box center [378, 80] width 505 height 23
paste input "0710736270"
type input "00710736270"
click at [338, 109] on div "Reset Search Search" at bounding box center [321, 117] width 620 height 38
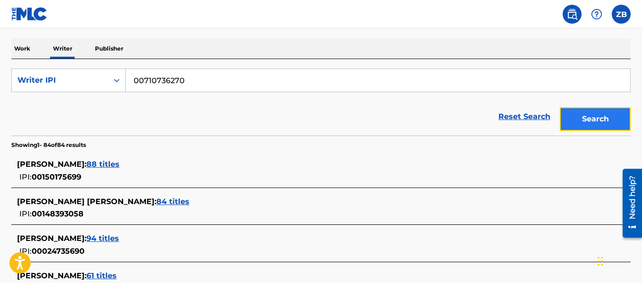
click at [611, 121] on button "Search" at bounding box center [595, 119] width 71 height 24
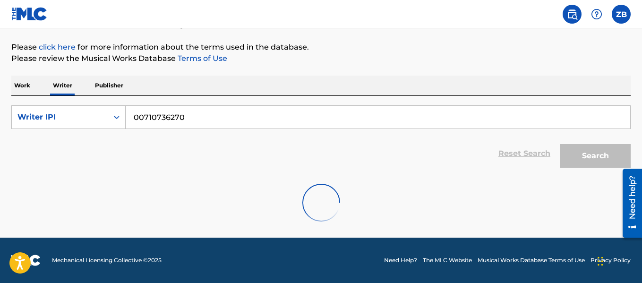
scroll to position [44, 0]
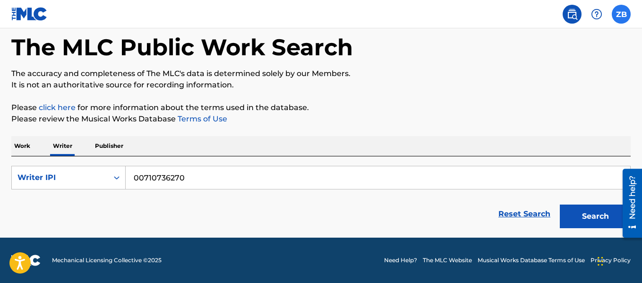
click at [618, 12] on label at bounding box center [621, 14] width 19 height 19
click at [622, 14] on input "ZB [PERSON_NAME] [EMAIL_ADDRESS][DOMAIN_NAME] Notification Preferences Profile …" at bounding box center [622, 14] width 0 height 0
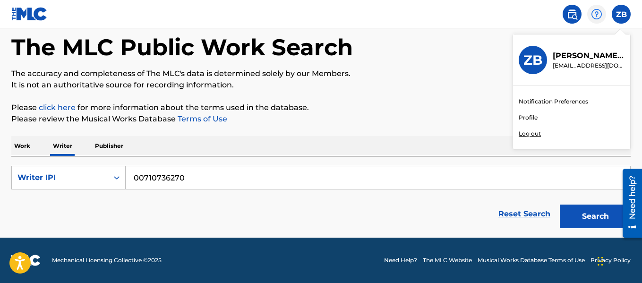
click at [594, 14] on img at bounding box center [596, 14] width 11 height 11
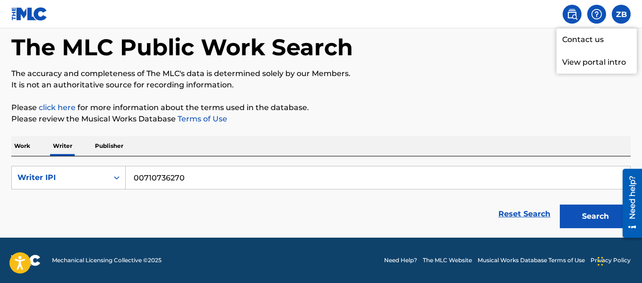
click at [567, 14] on img at bounding box center [572, 14] width 11 height 11
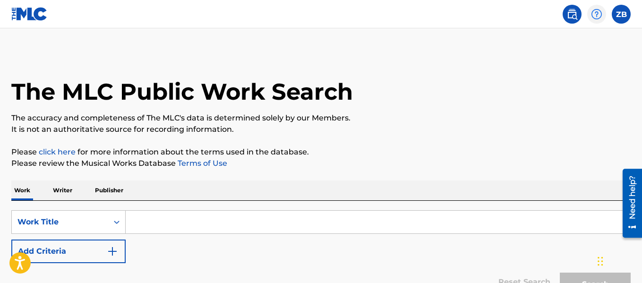
click at [592, 13] on img at bounding box center [596, 14] width 11 height 11
click at [591, 41] on link "Contact us" at bounding box center [597, 39] width 80 height 23
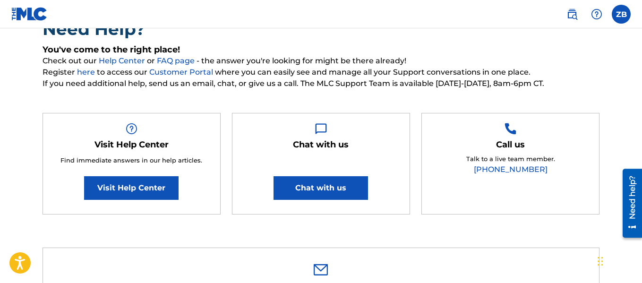
scroll to position [142, 0]
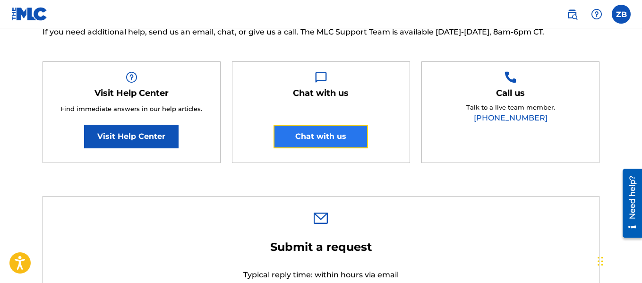
click at [343, 134] on button "Chat with us" at bounding box center [321, 137] width 95 height 24
